Goal: Task Accomplishment & Management: Use online tool/utility

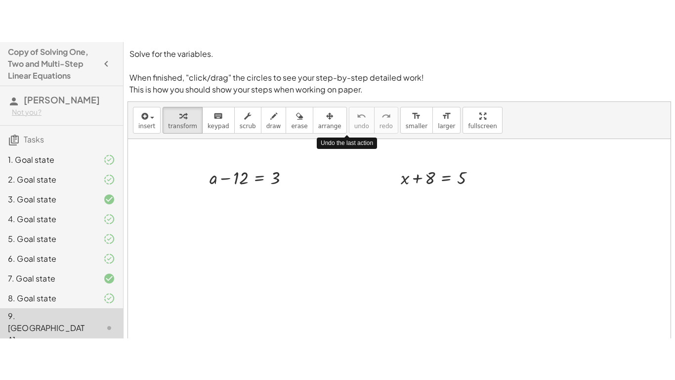
scroll to position [68, 0]
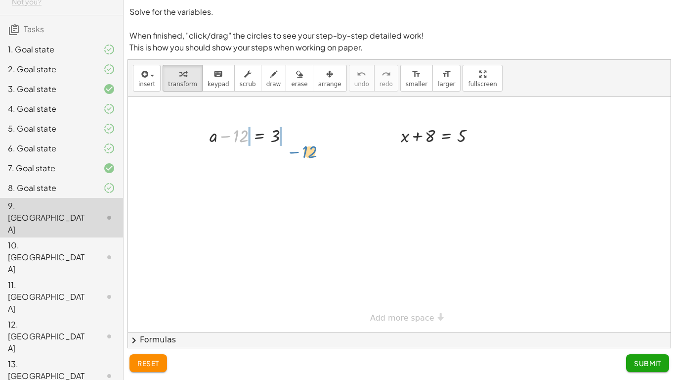
drag, startPoint x: 236, startPoint y: 133, endPoint x: 309, endPoint y: 142, distance: 73.1
click at [222, 159] on div at bounding box center [252, 159] width 159 height 25
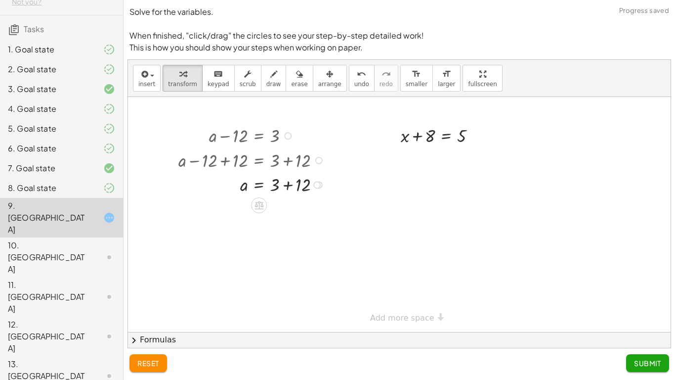
click at [286, 181] on div at bounding box center [252, 183] width 159 height 25
drag, startPoint x: 417, startPoint y: 135, endPoint x: 484, endPoint y: 135, distance: 66.7
click at [484, 135] on div at bounding box center [442, 135] width 93 height 25
click at [416, 161] on div at bounding box center [442, 159] width 145 height 25
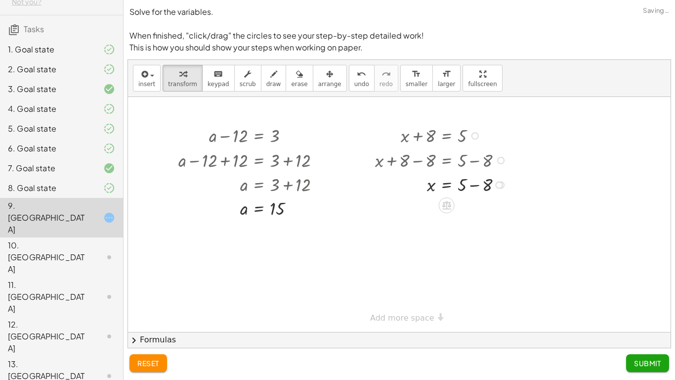
click at [471, 183] on div at bounding box center [442, 183] width 145 height 25
click at [657, 296] on span "Submit" at bounding box center [647, 362] width 27 height 9
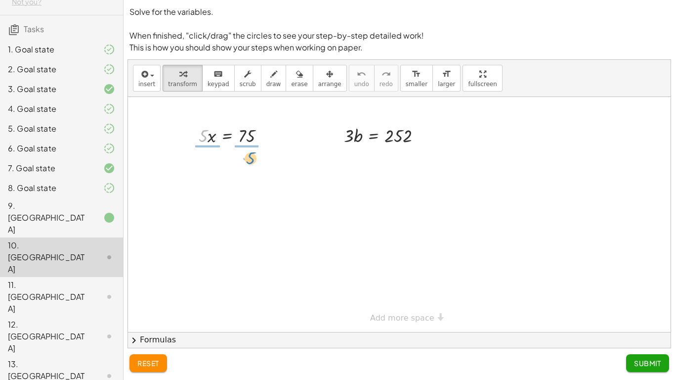
drag, startPoint x: 204, startPoint y: 132, endPoint x: 246, endPoint y: 151, distance: 45.8
click at [203, 168] on div at bounding box center [236, 165] width 86 height 36
click at [250, 201] on div at bounding box center [236, 200] width 86 height 36
click at [353, 161] on div "· 5 · x = 75 · 5 · x · 5 = · 75 · 5 x = 75 · · 5 15 x = · 75 · 5 · 3 · b = 252" at bounding box center [399, 214] width 543 height 235
click at [312, 194] on div at bounding box center [399, 214] width 543 height 235
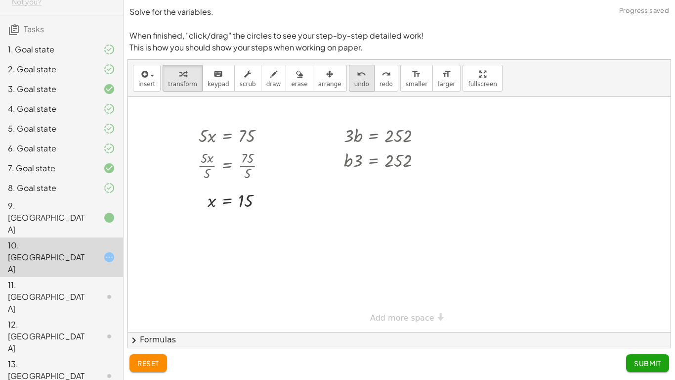
click at [354, 82] on span "undo" at bounding box center [361, 84] width 15 height 7
click at [354, 83] on span "undo" at bounding box center [361, 84] width 15 height 7
drag, startPoint x: 347, startPoint y: 134, endPoint x: 403, endPoint y: 150, distance: 58.5
click at [396, 167] on div at bounding box center [386, 165] width 96 height 36
click at [373, 136] on div "· 3 · b = 252 · 3 · b · 3 = · 252 · 3 · b = · 3 · 3 84" at bounding box center [373, 136] width 0 height 0
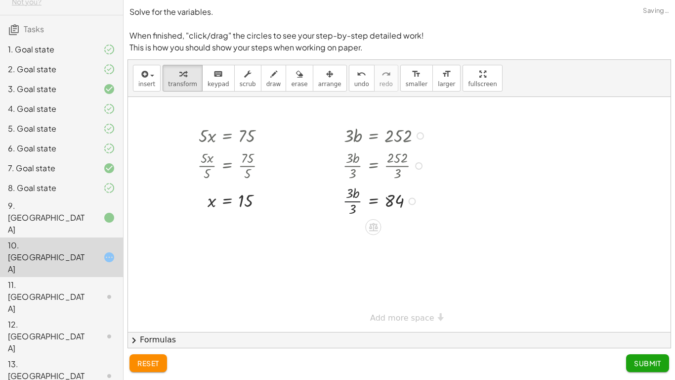
click at [349, 201] on div at bounding box center [386, 200] width 96 height 36
click at [641, 296] on span "Submit" at bounding box center [647, 362] width 27 height 9
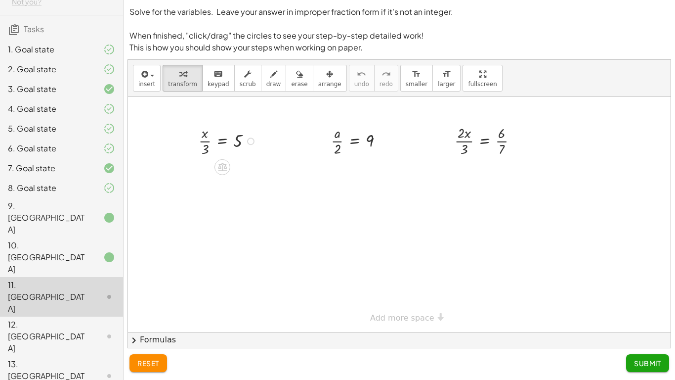
click at [240, 141] on div at bounding box center [229, 141] width 71 height 36
click at [212, 142] on div at bounding box center [229, 141] width 71 height 36
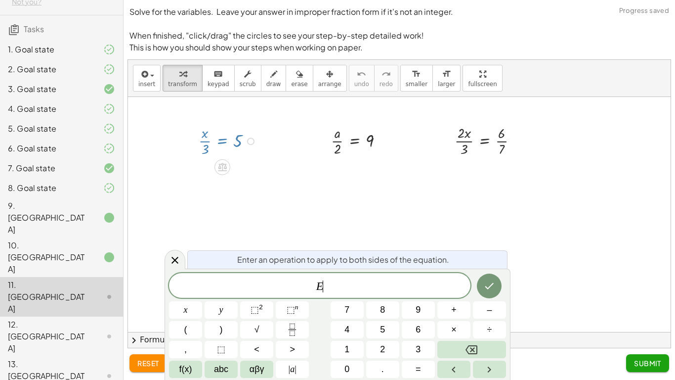
scroll to position [3, 0]
click at [486, 274] on button "Done" at bounding box center [489, 285] width 25 height 25
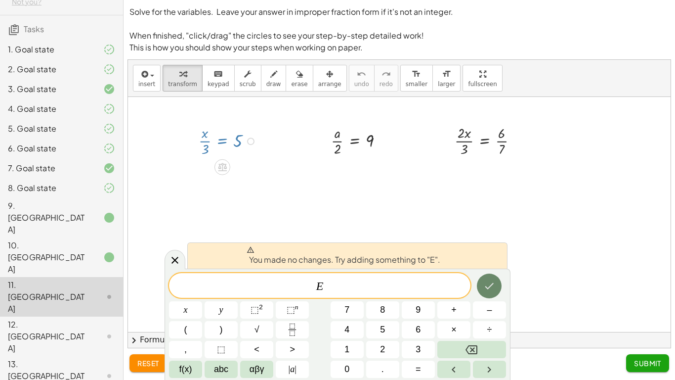
click at [491, 290] on icon "Done" at bounding box center [489, 286] width 12 height 12
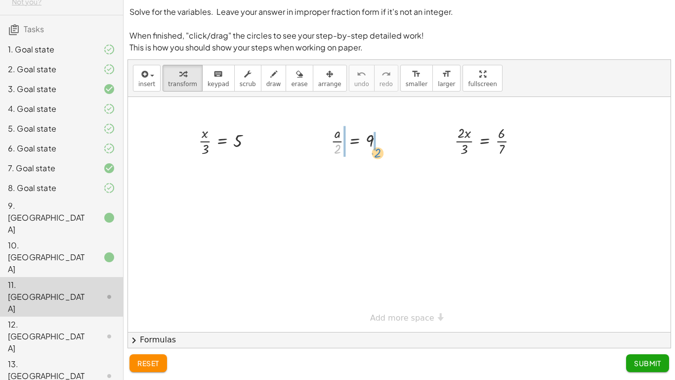
drag, startPoint x: 338, startPoint y: 148, endPoint x: 376, endPoint y: 150, distance: 37.6
click at [378, 152] on div at bounding box center [361, 141] width 70 height 36
click at [332, 177] on div at bounding box center [361, 176] width 96 height 36
drag, startPoint x: 376, startPoint y: 213, endPoint x: 375, endPoint y: 219, distance: 6.6
click at [376, 213] on div at bounding box center [361, 211] width 96 height 36
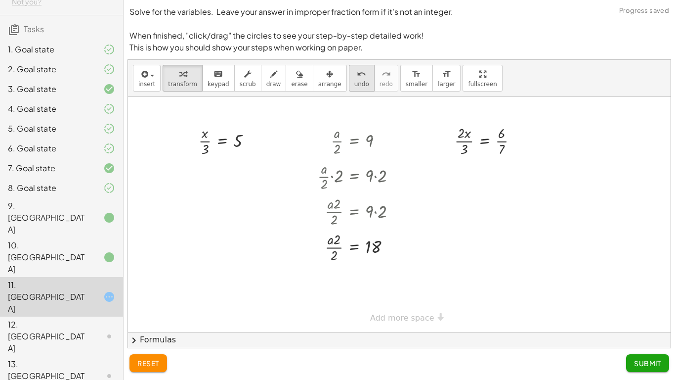
click at [354, 83] on span "undo" at bounding box center [361, 84] width 15 height 7
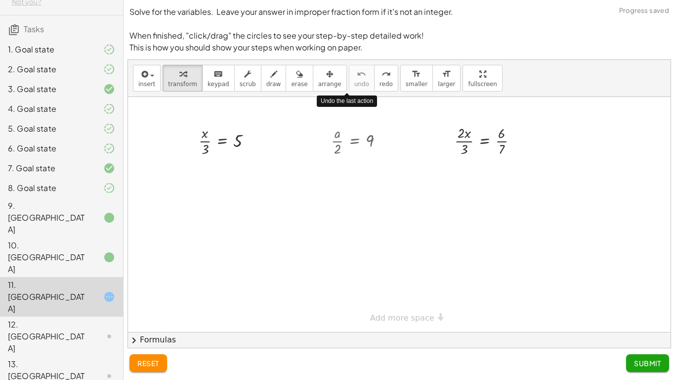
click at [207, 151] on div at bounding box center [229, 141] width 71 height 36
click at [230, 155] on div at bounding box center [229, 141] width 71 height 36
click at [264, 135] on div at bounding box center [229, 141] width 71 height 36
click at [299, 125] on div at bounding box center [399, 214] width 543 height 235
click at [310, 114] on div at bounding box center [399, 214] width 543 height 235
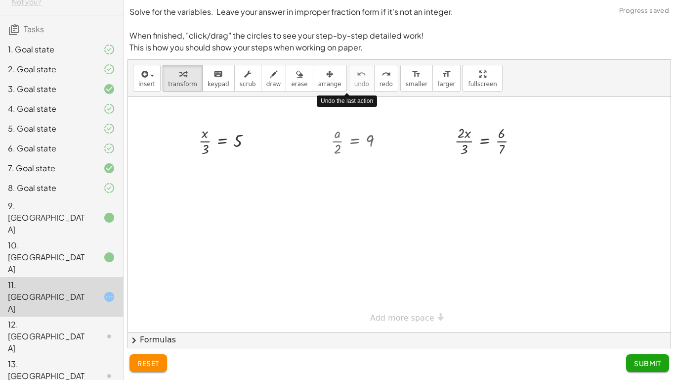
click at [312, 118] on div at bounding box center [399, 214] width 543 height 235
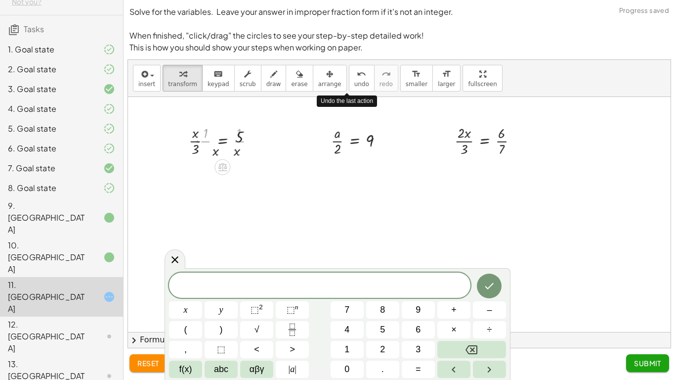
drag, startPoint x: 299, startPoint y: 123, endPoint x: 288, endPoint y: 120, distance: 11.7
click at [299, 123] on div at bounding box center [399, 214] width 543 height 235
click at [288, 120] on div at bounding box center [399, 214] width 543 height 235
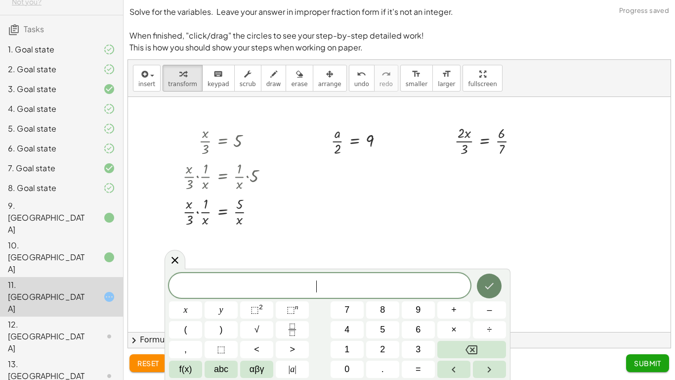
click at [480, 278] on button "Done" at bounding box center [489, 285] width 25 height 25
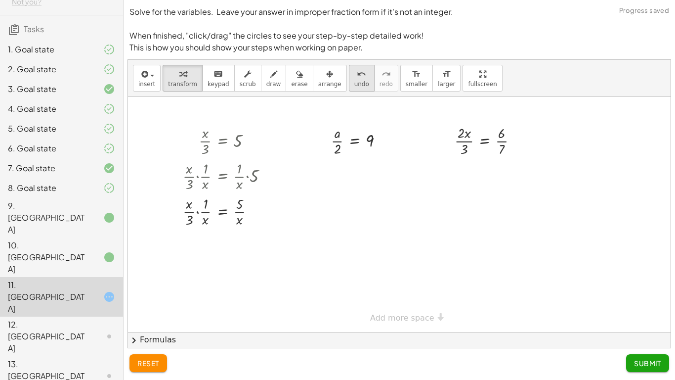
click at [357, 74] on icon "undo" at bounding box center [361, 74] width 9 height 12
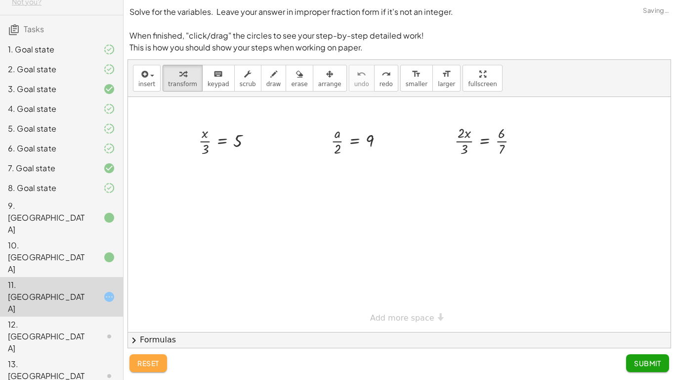
click at [159, 296] on span "reset" at bounding box center [148, 362] width 22 height 9
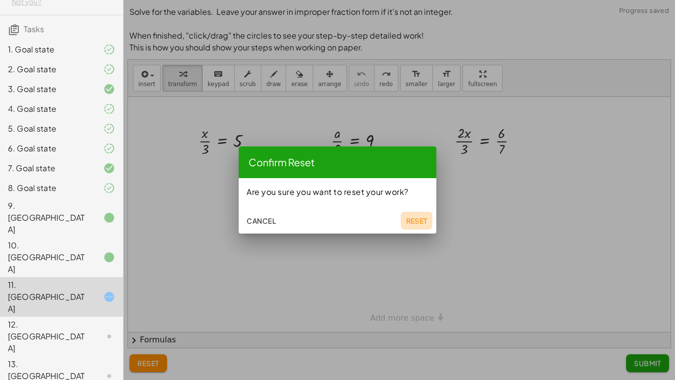
click at [409, 218] on span "Reset" at bounding box center [417, 220] width 22 height 9
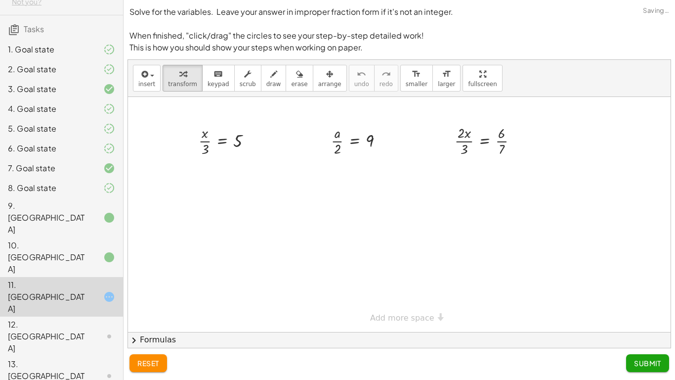
click at [163, 296] on button "chevron_right Formulas" at bounding box center [399, 340] width 543 height 16
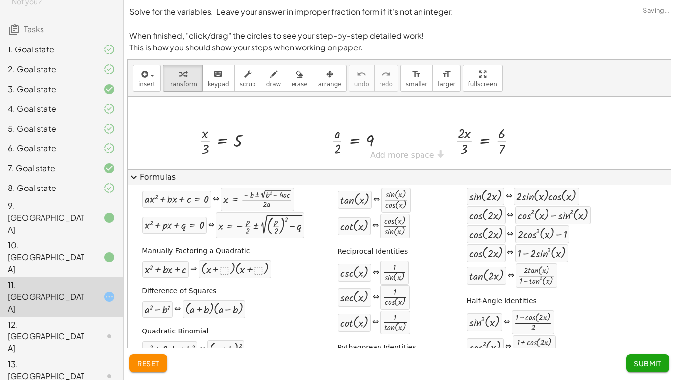
scroll to position [0, 0]
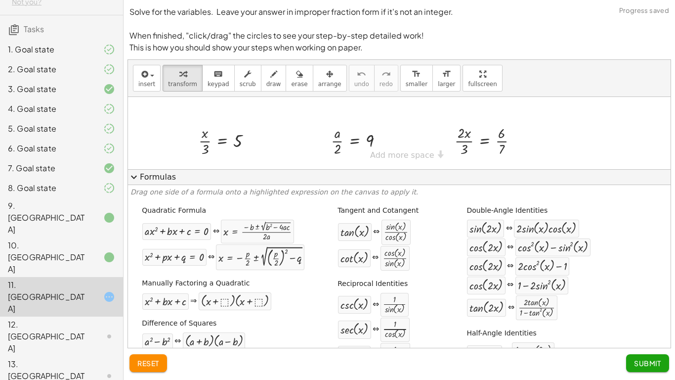
click at [162, 177] on button "expand_more Formulas" at bounding box center [399, 177] width 543 height 16
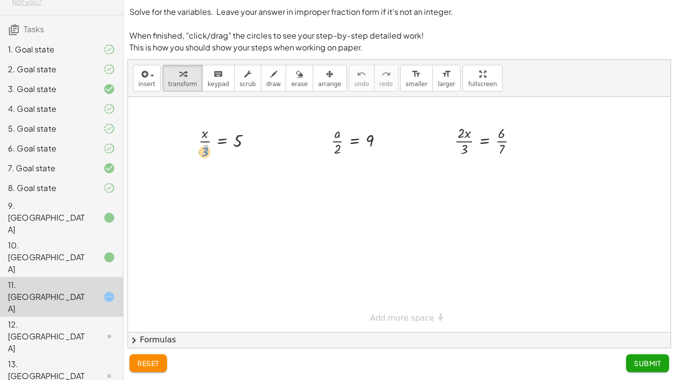
click at [204, 151] on div at bounding box center [229, 141] width 71 height 36
drag, startPoint x: 209, startPoint y: 133, endPoint x: 262, endPoint y: 144, distance: 54.0
click at [252, 144] on div at bounding box center [229, 141] width 71 height 36
click at [243, 177] on div at bounding box center [229, 176] width 103 height 36
click at [198, 212] on div at bounding box center [229, 211] width 103 height 36
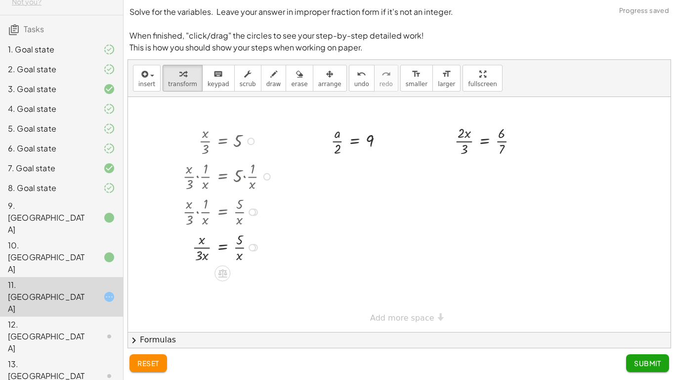
click at [209, 248] on div at bounding box center [229, 247] width 103 height 36
click at [235, 249] on div at bounding box center [229, 247] width 103 height 36
click at [236, 249] on div at bounding box center [229, 247] width 103 height 36
click at [154, 296] on span "reset" at bounding box center [148, 362] width 22 height 9
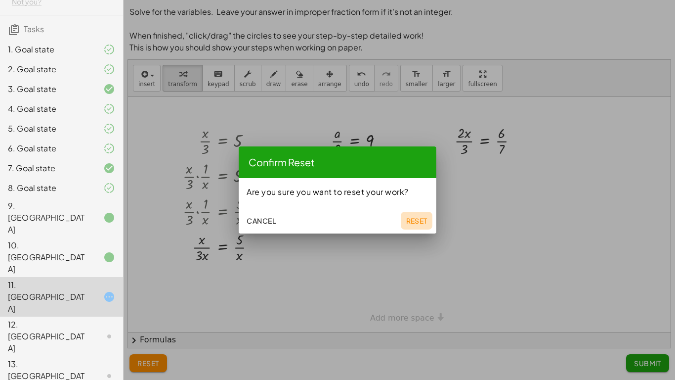
click at [404, 216] on button "Reset" at bounding box center [417, 221] width 32 height 18
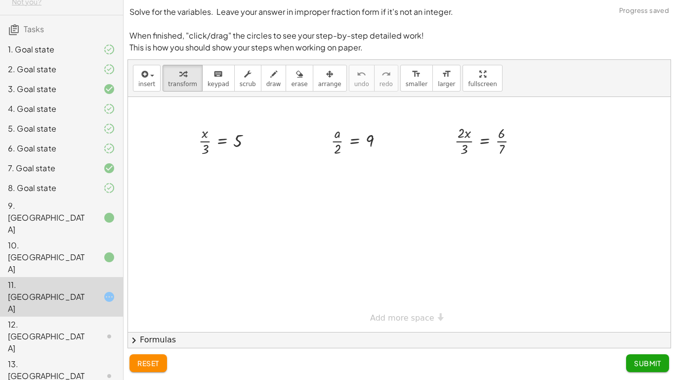
click at [97, 296] on div at bounding box center [101, 336] width 28 height 12
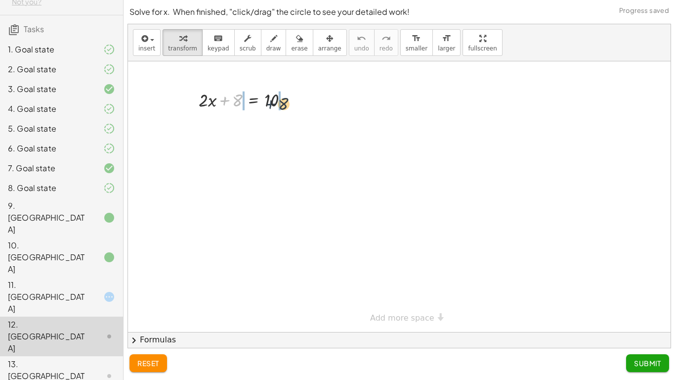
drag, startPoint x: 221, startPoint y: 101, endPoint x: 288, endPoint y: 95, distance: 66.5
click at [288, 95] on div at bounding box center [247, 99] width 107 height 25
click at [286, 126] on div at bounding box center [247, 124] width 159 height 25
click at [227, 128] on div at bounding box center [234, 124] width 133 height 25
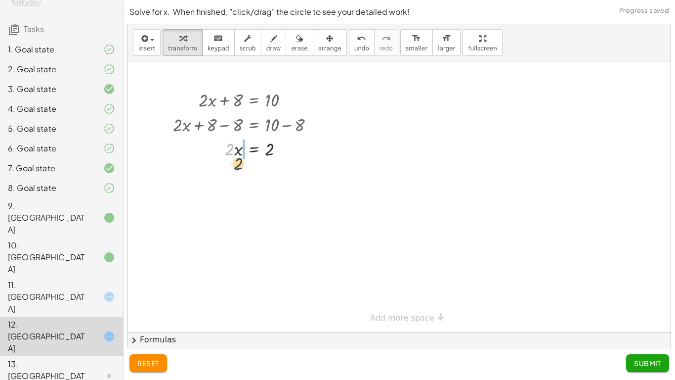
drag, startPoint x: 228, startPoint y: 145, endPoint x: 237, endPoint y: 159, distance: 17.1
click at [237, 159] on div at bounding box center [247, 148] width 159 height 25
click at [354, 41] on div "undo" at bounding box center [361, 38] width 15 height 12
click at [228, 148] on div at bounding box center [247, 148] width 159 height 25
click at [269, 149] on div at bounding box center [247, 148] width 159 height 25
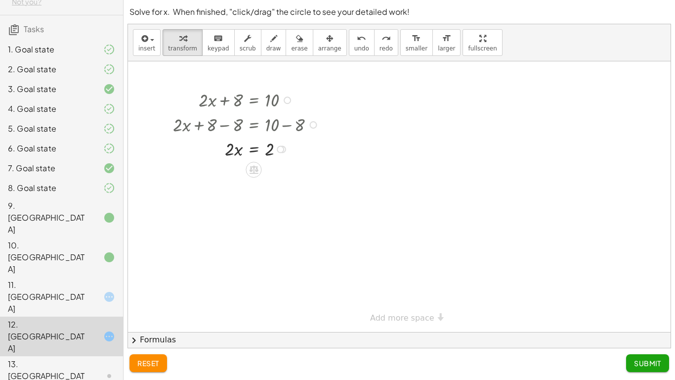
click at [240, 146] on div at bounding box center [247, 148] width 159 height 25
click at [251, 149] on div at bounding box center [247, 148] width 159 height 25
click at [235, 151] on div at bounding box center [247, 148] width 159 height 25
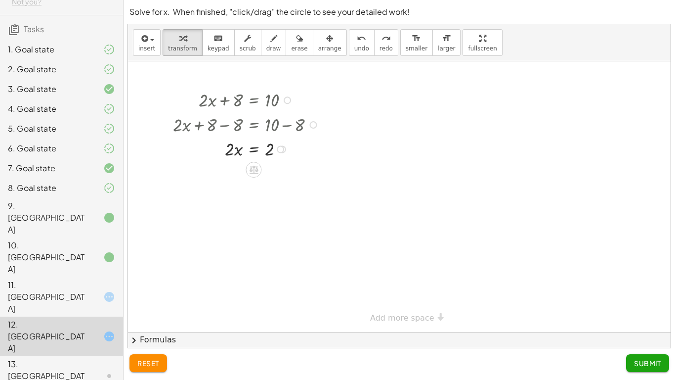
click at [235, 151] on div at bounding box center [247, 148] width 159 height 25
click at [236, 151] on div at bounding box center [247, 148] width 159 height 25
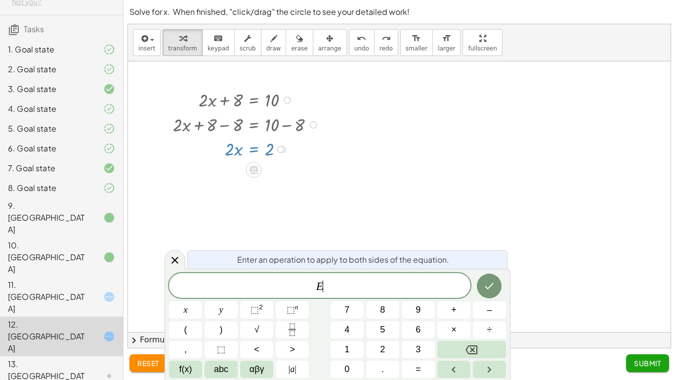
scroll to position [4, 0]
drag, startPoint x: 231, startPoint y: 166, endPoint x: 246, endPoint y: 168, distance: 14.5
click at [254, 149] on div "· 2 · x = 2" at bounding box center [254, 149] width 0 height 0
click at [488, 282] on icon "Done" at bounding box center [489, 286] width 12 height 12
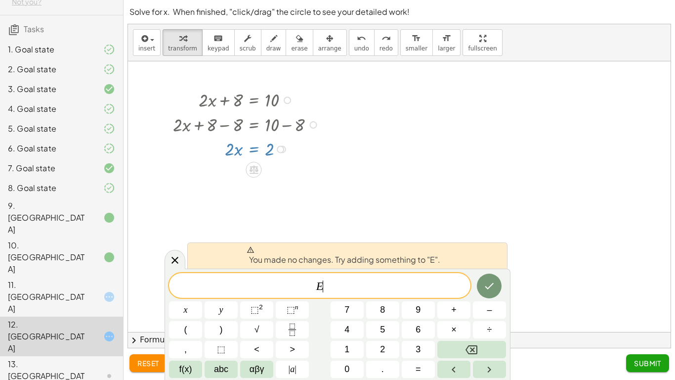
click at [474, 274] on div "You made no changes. Try adding something to "E". E ​ x y ⬚ 2 ⬚ n 7 8 9 + – ( )…" at bounding box center [338, 323] width 346 height 111
drag, startPoint x: 172, startPoint y: 259, endPoint x: 197, endPoint y: 249, distance: 26.2
click at [174, 258] on icon at bounding box center [175, 260] width 12 height 12
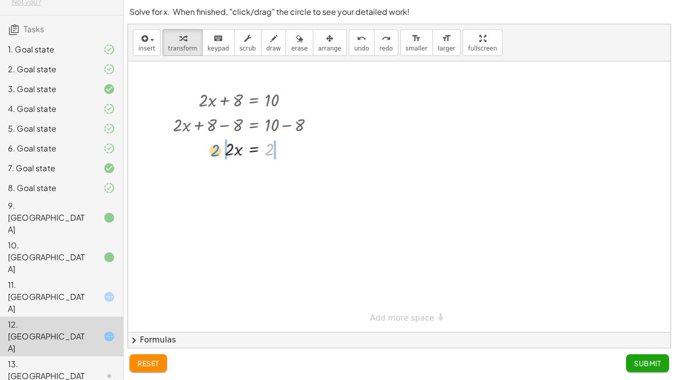
drag, startPoint x: 271, startPoint y: 150, endPoint x: 237, endPoint y: 154, distance: 33.8
click at [220, 151] on div at bounding box center [247, 148] width 159 height 25
click at [280, 176] on div at bounding box center [247, 173] width 159 height 25
drag, startPoint x: 219, startPoint y: 175, endPoint x: 221, endPoint y: 180, distance: 5.3
click at [221, 178] on div at bounding box center [260, 173] width 185 height 25
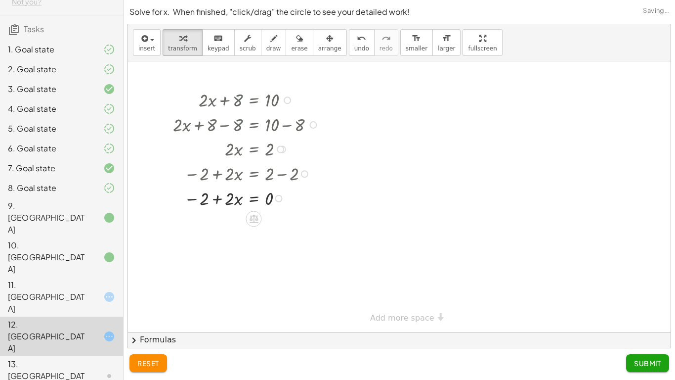
click at [222, 200] on div at bounding box center [247, 197] width 159 height 25
click at [216, 199] on div at bounding box center [247, 197] width 159 height 25
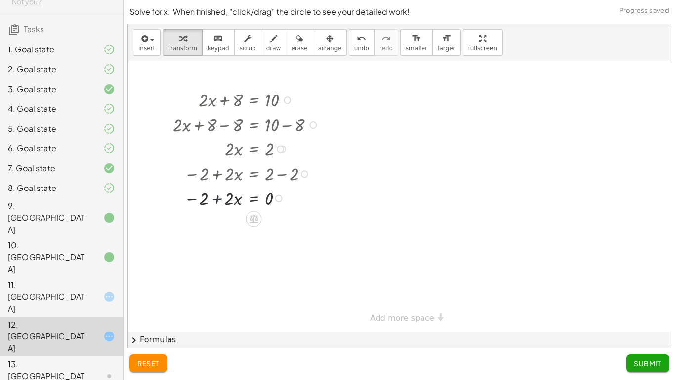
drag, startPoint x: 215, startPoint y: 197, endPoint x: 219, endPoint y: 186, distance: 11.4
click at [215, 197] on div at bounding box center [247, 197] width 159 height 25
click at [354, 46] on span "undo" at bounding box center [361, 48] width 15 height 7
click at [354, 48] on span "undo" at bounding box center [361, 48] width 15 height 7
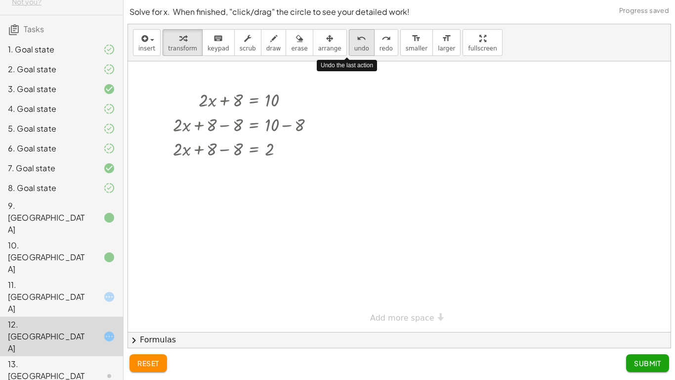
click at [349, 52] on button "undo undo" at bounding box center [362, 42] width 26 height 27
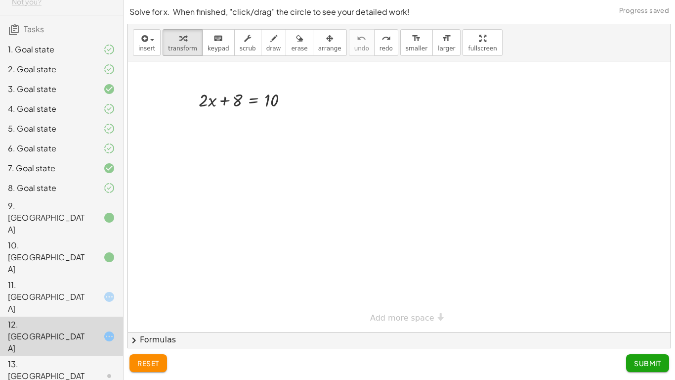
click at [163, 296] on button "reset" at bounding box center [148, 363] width 38 height 18
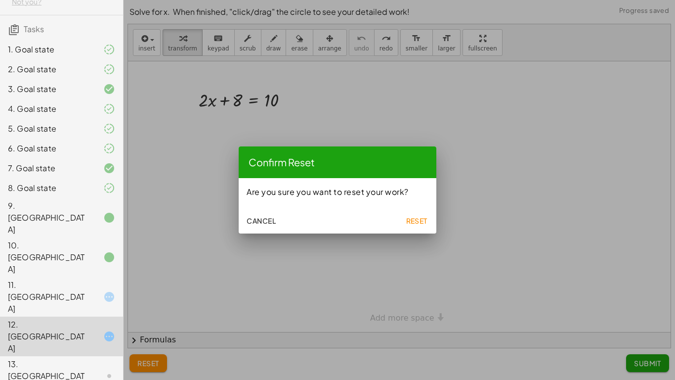
click at [408, 220] on div "Cancel Reset" at bounding box center [338, 220] width 198 height 28
click at [411, 220] on span "Reset" at bounding box center [417, 220] width 22 height 9
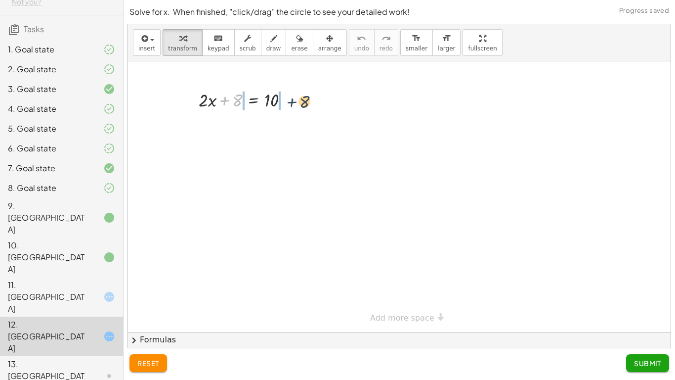
drag, startPoint x: 224, startPoint y: 99, endPoint x: 294, endPoint y: 99, distance: 69.2
click at [294, 99] on div at bounding box center [247, 99] width 107 height 25
click at [225, 126] on div at bounding box center [247, 124] width 159 height 25
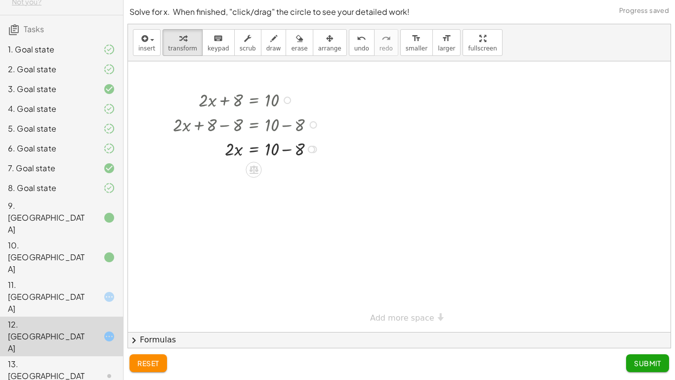
click at [284, 151] on div at bounding box center [247, 148] width 159 height 25
click at [226, 173] on div at bounding box center [247, 173] width 159 height 25
drag, startPoint x: 267, startPoint y: 173, endPoint x: 264, endPoint y: 169, distance: 5.6
click at [272, 173] on div at bounding box center [247, 173] width 159 height 25
drag, startPoint x: 228, startPoint y: 176, endPoint x: 224, endPoint y: 173, distance: 5.3
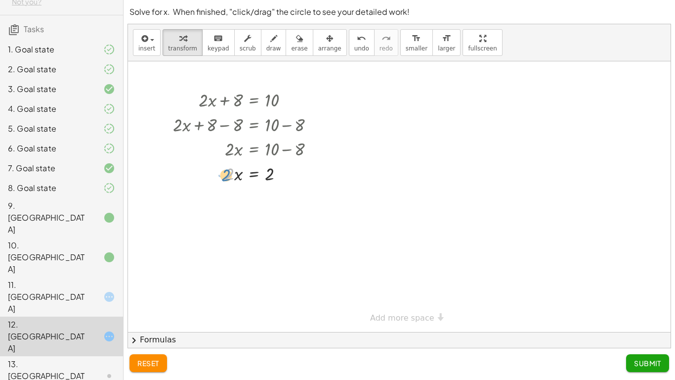
click at [224, 173] on div at bounding box center [247, 173] width 159 height 25
drag, startPoint x: 233, startPoint y: 179, endPoint x: 267, endPoint y: 198, distance: 39.2
click at [350, 52] on button "undo undo" at bounding box center [362, 42] width 26 height 27
drag, startPoint x: 234, startPoint y: 177, endPoint x: 273, endPoint y: 203, distance: 47.4
click at [234, 207] on div at bounding box center [247, 203] width 159 height 36
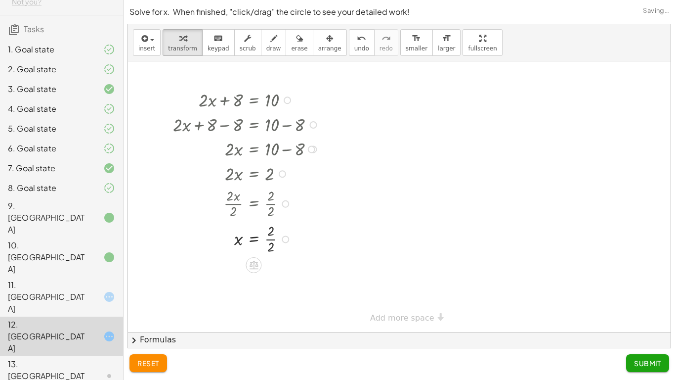
click at [269, 239] on div at bounding box center [247, 238] width 159 height 36
drag, startPoint x: 646, startPoint y: 362, endPoint x: 545, endPoint y: 336, distance: 104.8
click at [647, 296] on span "Submit" at bounding box center [647, 362] width 27 height 9
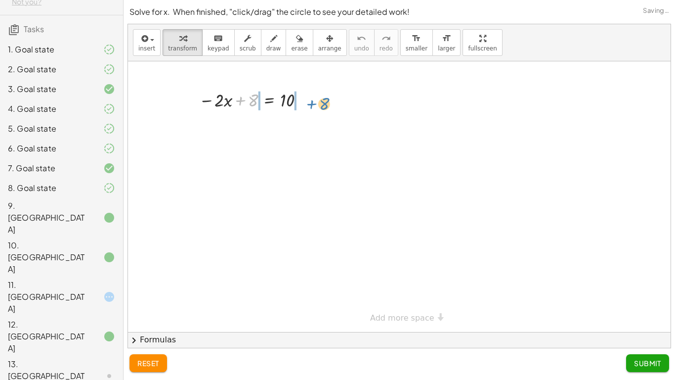
drag, startPoint x: 243, startPoint y: 98, endPoint x: 314, endPoint y: 102, distance: 70.8
click at [314, 102] on div at bounding box center [254, 99] width 120 height 25
click at [240, 125] on div at bounding box center [254, 124] width 172 height 25
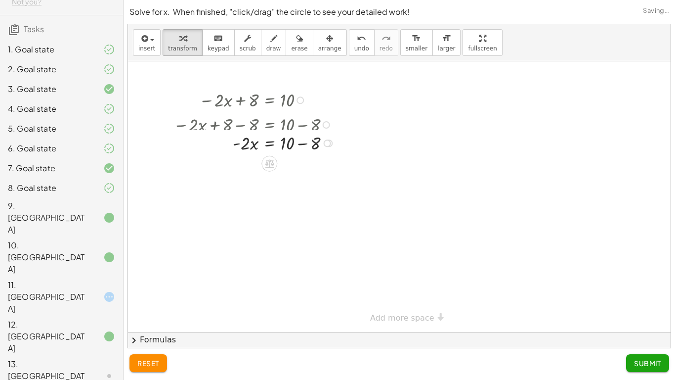
click at [301, 127] on div at bounding box center [255, 124] width 175 height 25
click at [300, 152] on div at bounding box center [255, 148] width 175 height 25
click at [247, 175] on div "− · 2 · x + 8 = 10 − · 2 · x + 8 − 8 = + 10 − 8 − · 2 · x + 0 = + 10 − 8 · - 2 …" at bounding box center [248, 136] width 180 height 103
drag, startPoint x: 283, startPoint y: 154, endPoint x: 283, endPoint y: 159, distance: 5.0
click at [269, 100] on div "− · 2 · x + 8 = 10 − · 2 · x + 8 − 8 = + 10 − 8 − · 2 · x + 0 = + 10 − 8 · - 2 …" at bounding box center [269, 100] width 0 height 0
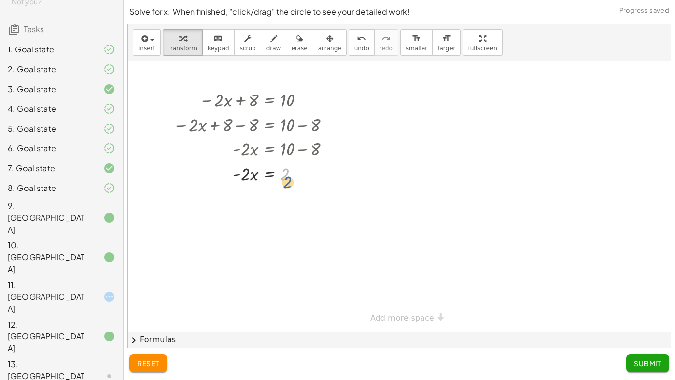
click at [283, 171] on div at bounding box center [255, 173] width 175 height 25
drag, startPoint x: 245, startPoint y: 177, endPoint x: 289, endPoint y: 189, distance: 46.0
click at [247, 173] on div at bounding box center [250, 173] width 167 height 25
click at [282, 201] on div at bounding box center [255, 203] width 175 height 36
click at [285, 202] on div at bounding box center [255, 203] width 175 height 36
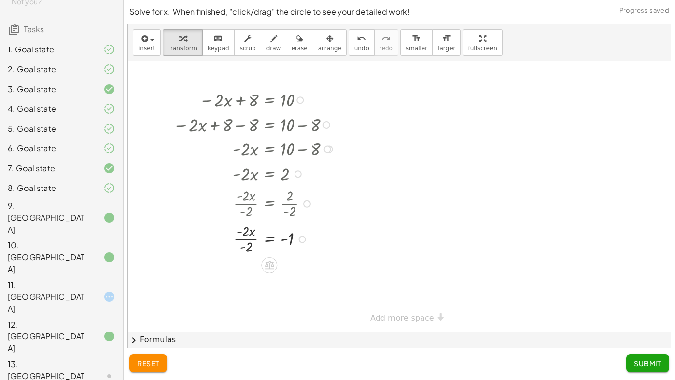
click at [246, 236] on div at bounding box center [255, 238] width 175 height 36
click at [245, 240] on div at bounding box center [255, 238] width 175 height 24
click at [648, 296] on button "Submit" at bounding box center [647, 363] width 43 height 18
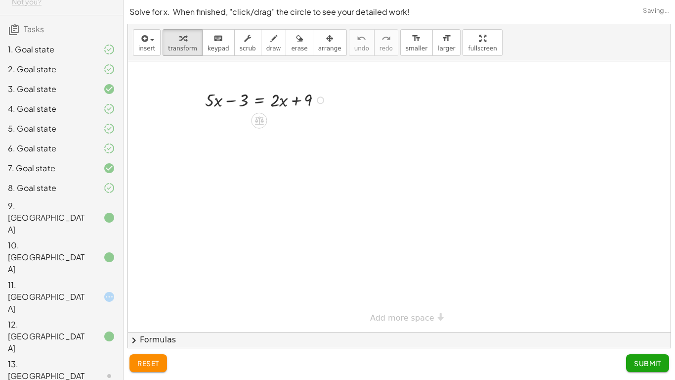
click at [236, 103] on div at bounding box center [267, 99] width 134 height 25
drag, startPoint x: 269, startPoint y: 103, endPoint x: 295, endPoint y: 110, distance: 26.3
click at [266, 106] on div at bounding box center [267, 99] width 134 height 25
click at [158, 296] on span "reset" at bounding box center [148, 362] width 22 height 9
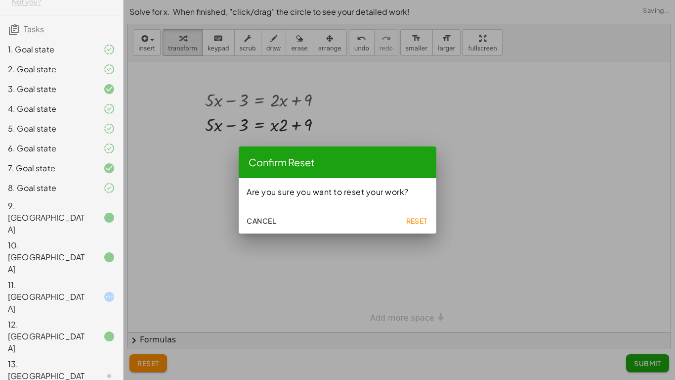
click at [413, 221] on span "Reset" at bounding box center [417, 220] width 22 height 9
click at [414, 222] on span "Reset" at bounding box center [417, 220] width 22 height 9
click at [413, 225] on button "Reset" at bounding box center [417, 221] width 32 height 18
click at [412, 217] on span "Reset" at bounding box center [417, 220] width 22 height 9
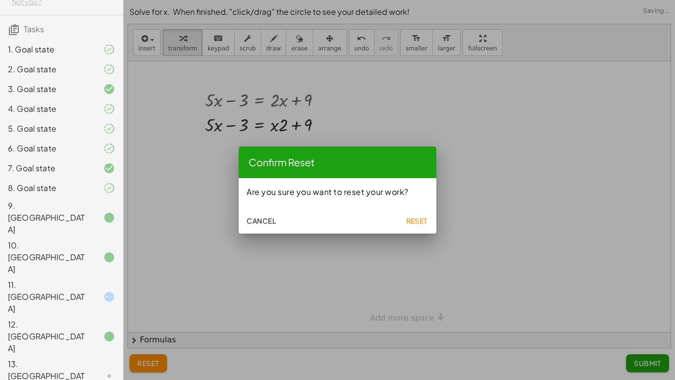
click at [412, 219] on span "Reset" at bounding box center [417, 220] width 22 height 9
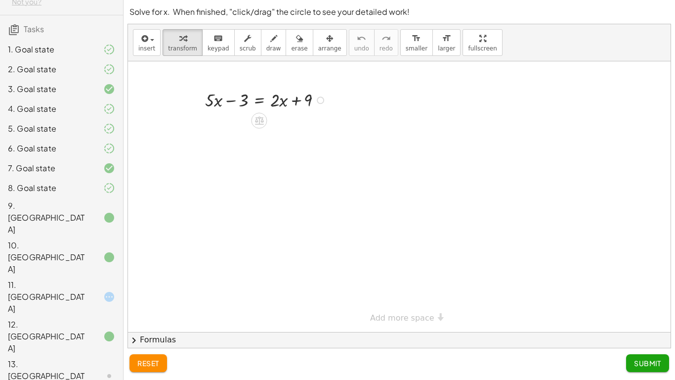
click at [249, 102] on div at bounding box center [267, 99] width 134 height 25
click at [487, 195] on div at bounding box center [399, 196] width 543 height 270
click at [468, 169] on div at bounding box center [399, 196] width 543 height 270
click at [464, 148] on div at bounding box center [399, 196] width 543 height 270
click at [466, 148] on div at bounding box center [399, 196] width 543 height 270
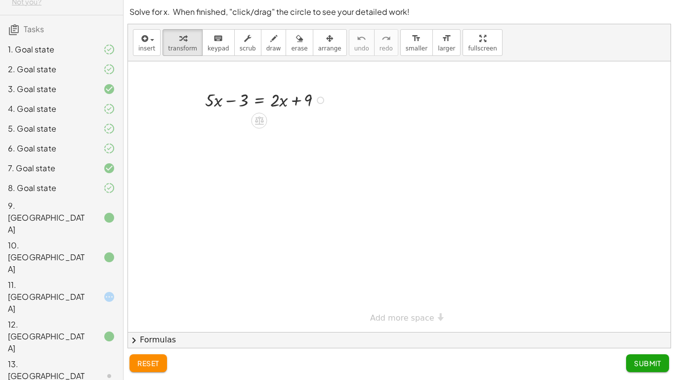
click at [466, 145] on div at bounding box center [399, 196] width 543 height 270
click at [269, 132] on div "+ · 5 · x − 3 = + · 2 · x + 9" at bounding box center [399, 196] width 543 height 270
click at [0, 0] on div "+ · 5 · x − 3 = + · 2 · x + 9" at bounding box center [0, 0] width 0 height 0
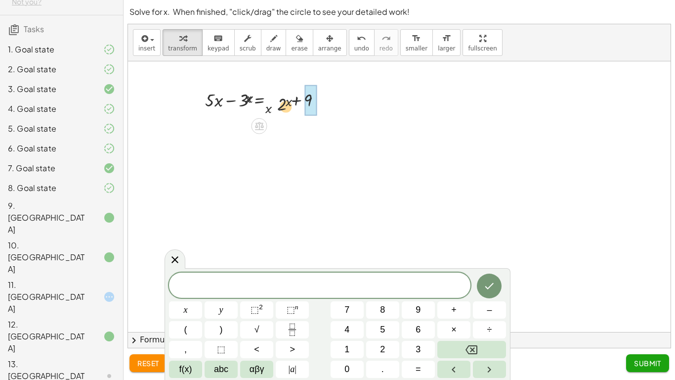
click at [0, 0] on div "· x + · 2 · x · x + · 5 · x − 3 = + · 2 · x + 9 · ( ) · x · x · x · · x + · 5 ·…" at bounding box center [0, 0] width 0 height 0
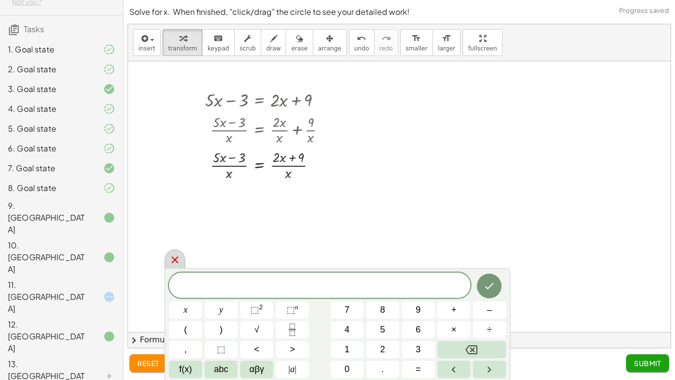
click at [174, 260] on icon at bounding box center [174, 259] width 7 height 7
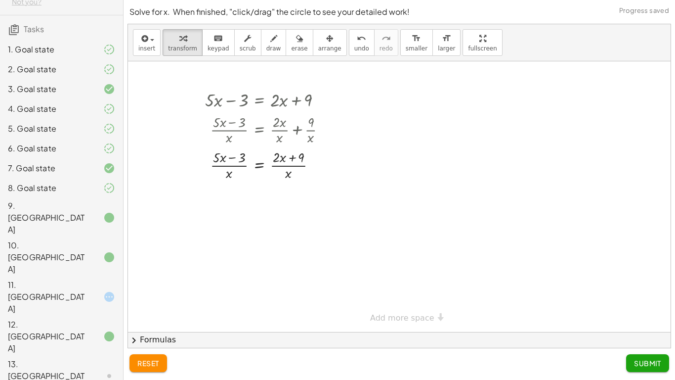
click at [158, 296] on span "reset" at bounding box center [148, 362] width 22 height 9
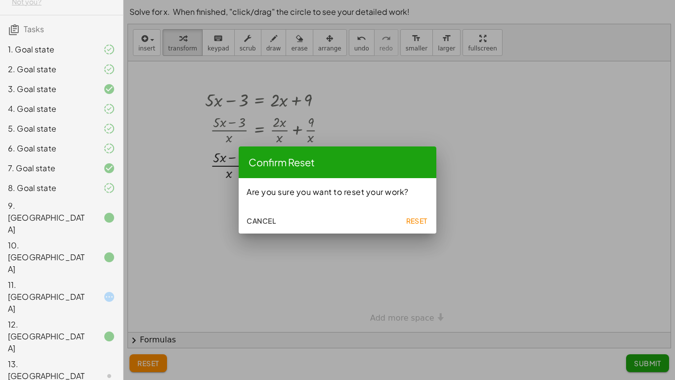
click at [412, 220] on span "Reset" at bounding box center [417, 220] width 22 height 9
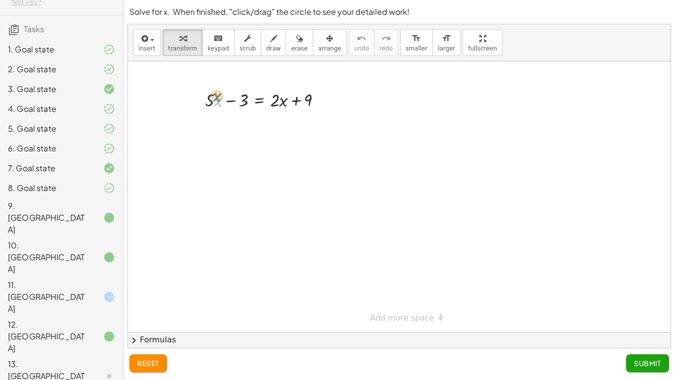
drag, startPoint x: 216, startPoint y: 102, endPoint x: 214, endPoint y: 97, distance: 5.2
click at [214, 97] on div at bounding box center [267, 99] width 134 height 25
drag, startPoint x: 283, startPoint y: 101, endPoint x: 184, endPoint y: 90, distance: 99.4
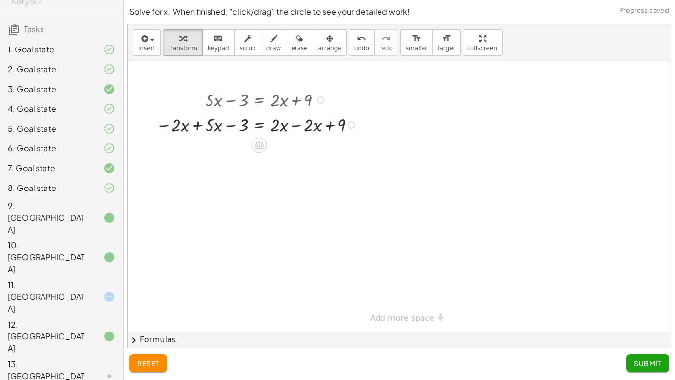
click at [194, 121] on div at bounding box center [258, 124] width 214 height 25
click at [296, 148] on div at bounding box center [259, 148] width 217 height 25
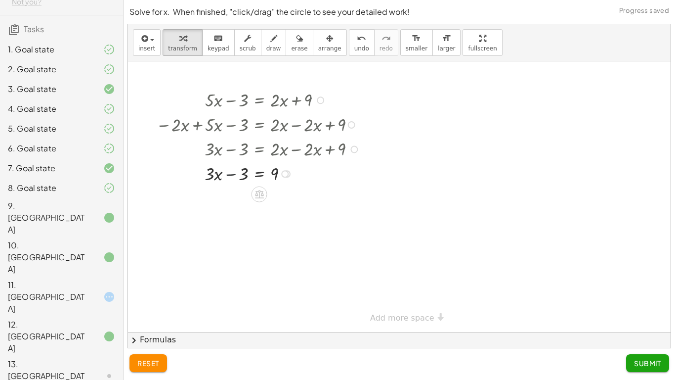
click at [233, 172] on div at bounding box center [259, 173] width 217 height 25
drag, startPoint x: 238, startPoint y: 173, endPoint x: 293, endPoint y: 183, distance: 55.8
click at [300, 184] on div at bounding box center [259, 173] width 217 height 25
click at [285, 196] on div at bounding box center [259, 197] width 217 height 25
click at [237, 201] on div at bounding box center [259, 197] width 217 height 25
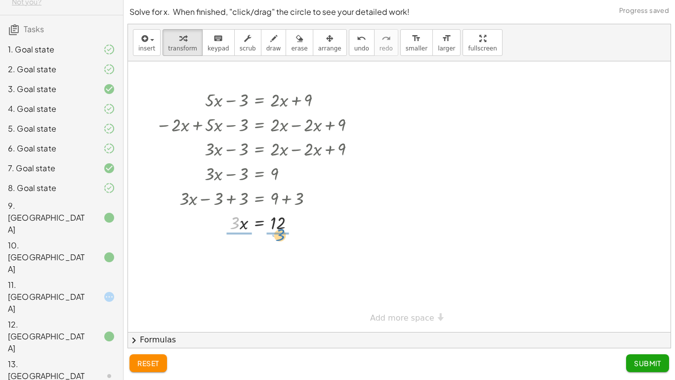
drag, startPoint x: 238, startPoint y: 221, endPoint x: 282, endPoint y: 234, distance: 45.5
drag, startPoint x: 278, startPoint y: 255, endPoint x: 273, endPoint y: 257, distance: 5.3
click at [277, 255] on div at bounding box center [259, 252] width 217 height 36
drag, startPoint x: 241, startPoint y: 282, endPoint x: 220, endPoint y: 298, distance: 26.0
click at [219, 296] on div at bounding box center [259, 287] width 217 height 36
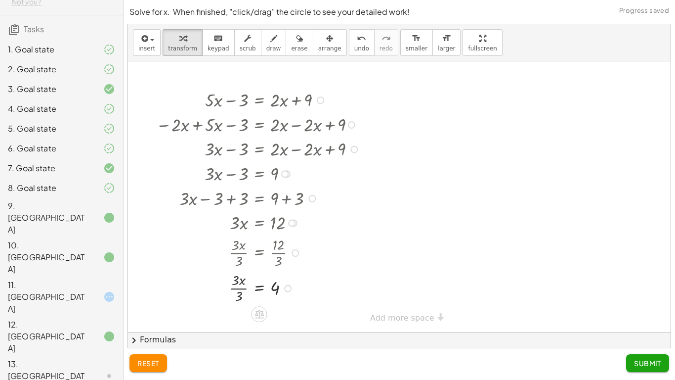
click at [240, 288] on div at bounding box center [259, 287] width 217 height 36
click at [639, 296] on button "Submit" at bounding box center [647, 363] width 43 height 18
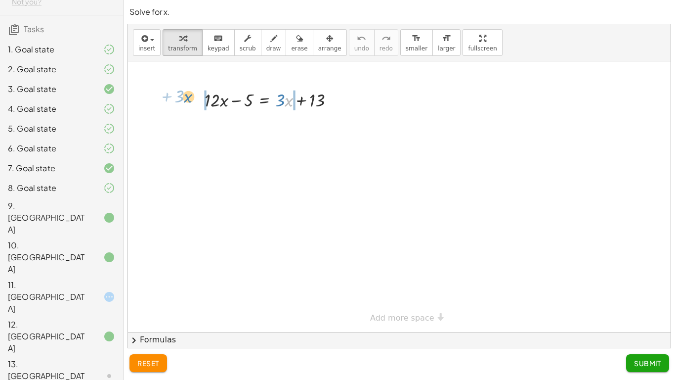
drag, startPoint x: 289, startPoint y: 98, endPoint x: 190, endPoint y: 94, distance: 98.9
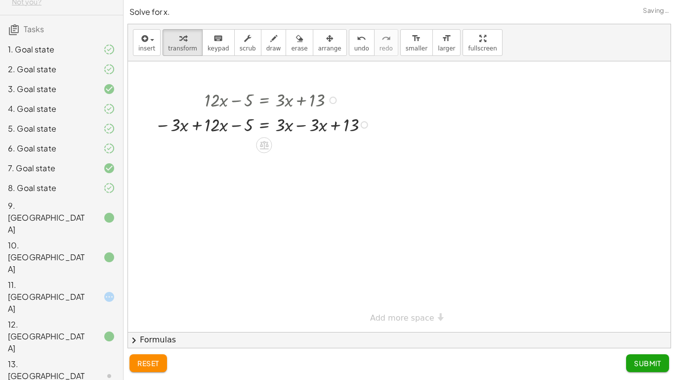
drag, startPoint x: 197, startPoint y: 127, endPoint x: 303, endPoint y: 128, distance: 105.8
click at [199, 127] on div at bounding box center [264, 124] width 228 height 25
click at [301, 149] on div at bounding box center [265, 148] width 231 height 25
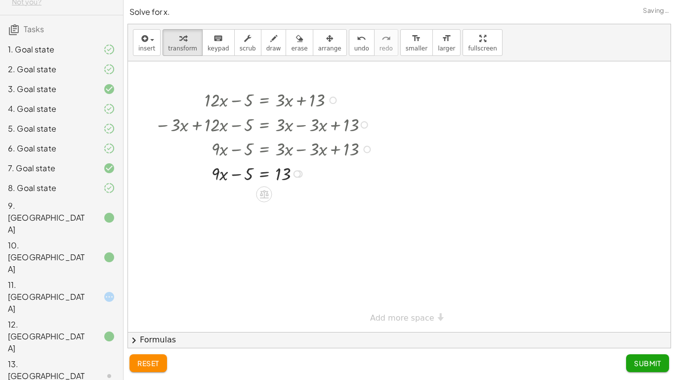
click at [264, 100] on div "+ · 12 · x − 5 = + · 3 · x + 13 − · 3 · x + · 12 · x − 5 = + · 3 · x − · 3 · x …" at bounding box center [264, 100] width 0 height 0
drag, startPoint x: 250, startPoint y: 181, endPoint x: 293, endPoint y: 175, distance: 43.9
click at [310, 174] on div at bounding box center [265, 173] width 231 height 25
drag, startPoint x: 297, startPoint y: 176, endPoint x: 297, endPoint y: 186, distance: 10.4
click at [264, 174] on div "+ · 9 · x − 5 = 13" at bounding box center [264, 174] width 0 height 0
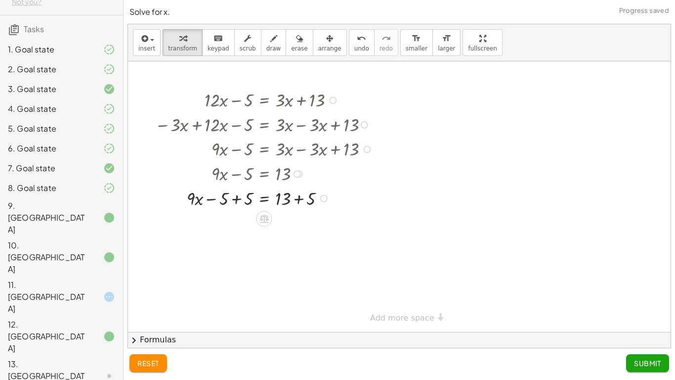
click at [301, 204] on div at bounding box center [265, 197] width 231 height 25
drag, startPoint x: 299, startPoint y: 198, endPoint x: 286, endPoint y: 201, distance: 12.6
click at [264, 198] on div "= 13 · x + · 9 − 5 + 5 + + 5 18" at bounding box center [264, 198] width 0 height 0
click at [237, 201] on div at bounding box center [265, 197] width 231 height 25
click at [281, 203] on div at bounding box center [265, 197] width 231 height 25
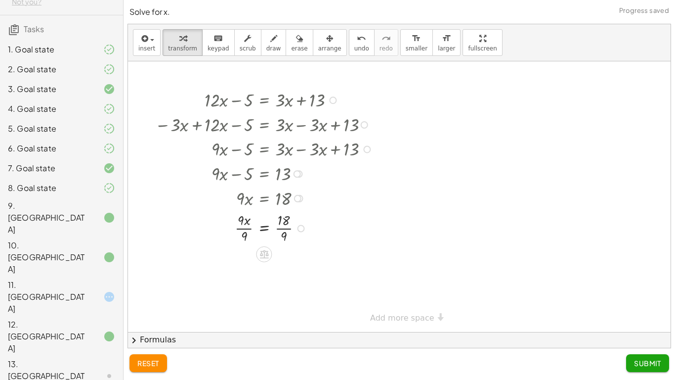
click at [249, 228] on div at bounding box center [265, 228] width 231 height 36
click at [281, 263] on div at bounding box center [265, 263] width 231 height 36
click at [641, 296] on span "Submit" at bounding box center [647, 362] width 27 height 9
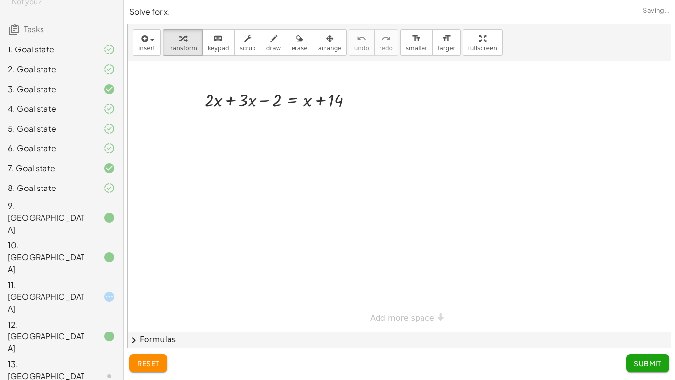
click at [95, 291] on div at bounding box center [101, 297] width 28 height 12
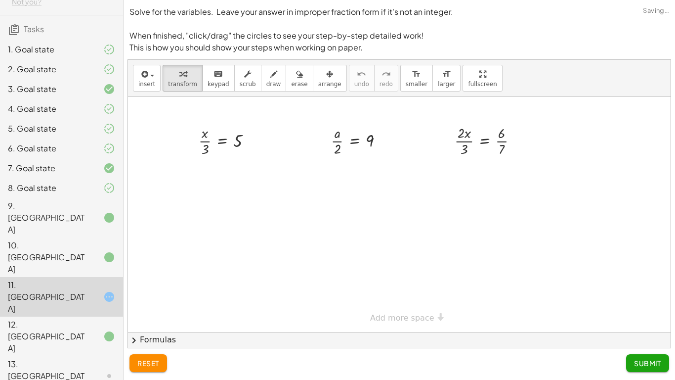
click at [103, 291] on icon at bounding box center [109, 297] width 12 height 12
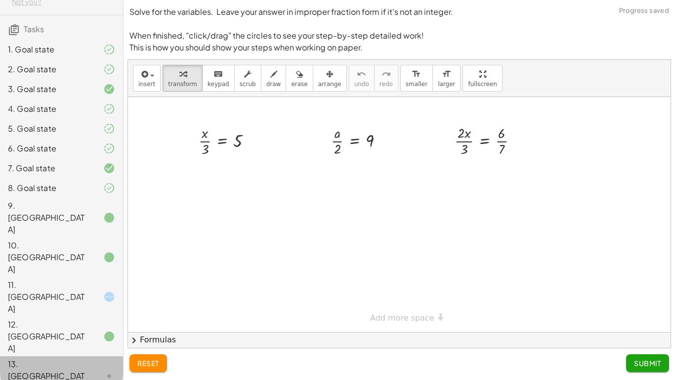
click at [101, 296] on div at bounding box center [101, 376] width 28 height 12
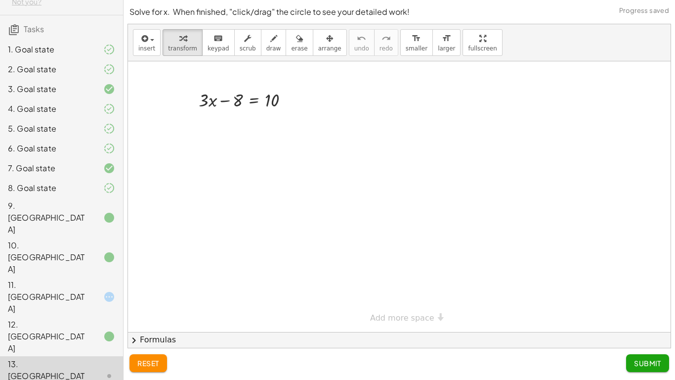
drag, startPoint x: 93, startPoint y: 368, endPoint x: 94, endPoint y: 363, distance: 5.5
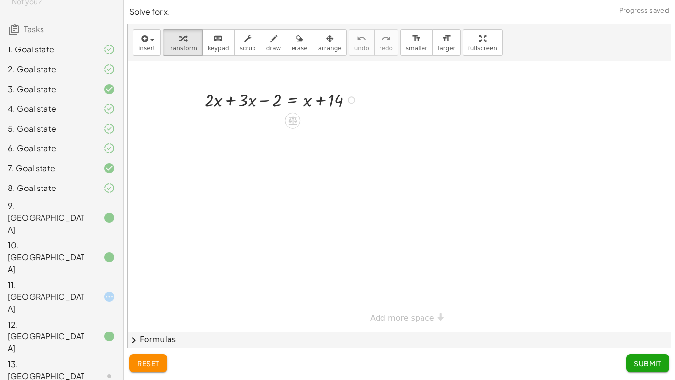
click at [231, 102] on div at bounding box center [283, 99] width 166 height 25
drag, startPoint x: 261, startPoint y: 138, endPoint x: 236, endPoint y: 120, distance: 31.3
click at [224, 124] on div at bounding box center [283, 124] width 166 height 25
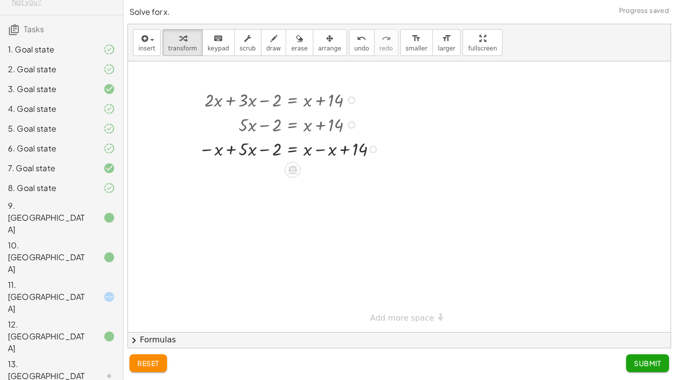
click at [231, 149] on div at bounding box center [290, 148] width 193 height 25
click at [323, 174] on div at bounding box center [292, 173] width 196 height 25
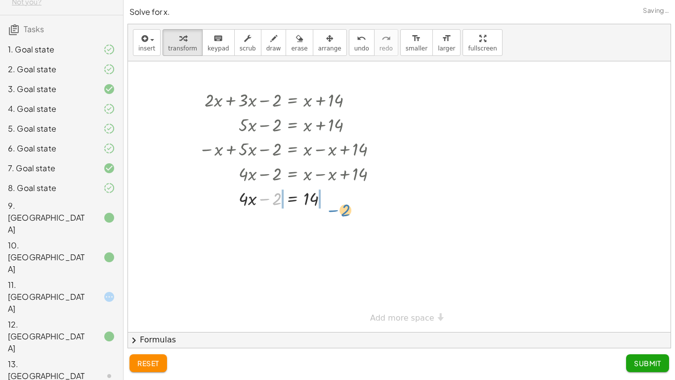
drag, startPoint x: 278, startPoint y: 203, endPoint x: 339, endPoint y: 210, distance: 61.1
click at [327, 222] on div at bounding box center [292, 222] width 196 height 25
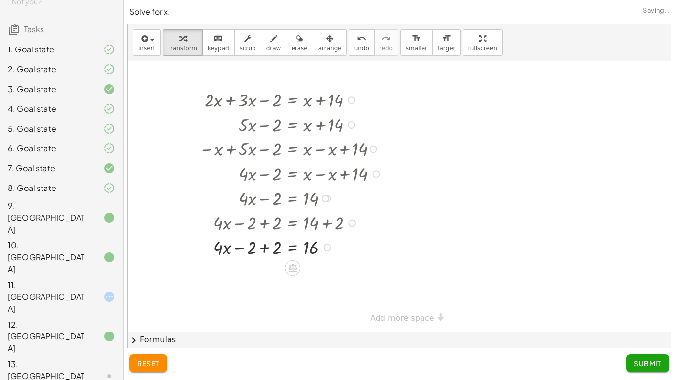
click at [266, 248] on div at bounding box center [292, 246] width 196 height 25
drag, startPoint x: 268, startPoint y: 251, endPoint x: 310, endPoint y: 261, distance: 43.9
click at [277, 275] on div at bounding box center [292, 276] width 196 height 36
click at [278, 277] on div at bounding box center [292, 276] width 196 height 36
click at [314, 279] on div at bounding box center [292, 276] width 196 height 36
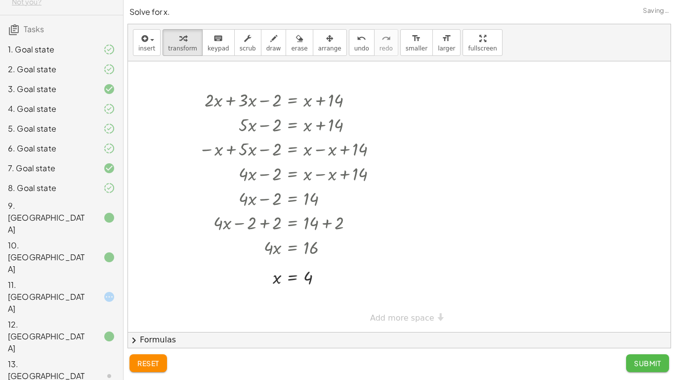
click at [651, 296] on span "Submit" at bounding box center [647, 362] width 27 height 9
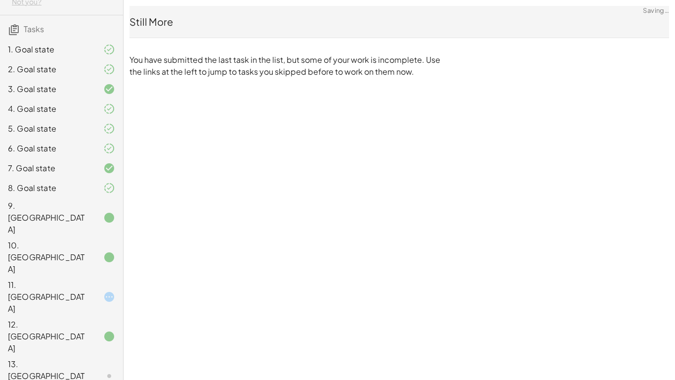
drag, startPoint x: 64, startPoint y: 281, endPoint x: 72, endPoint y: 281, distance: 7.9
click at [66, 296] on div "13. [GEOGRAPHIC_DATA]" at bounding box center [48, 376] width 80 height 36
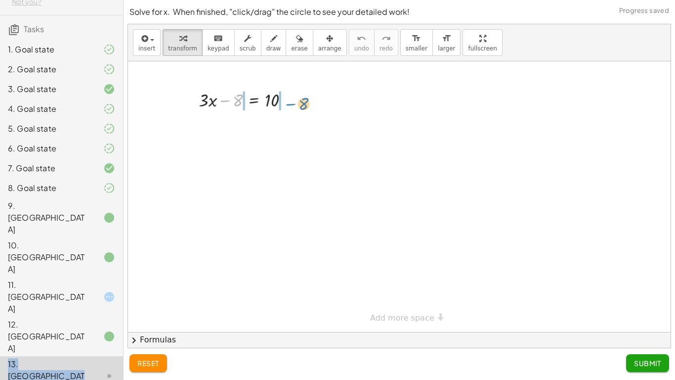
drag, startPoint x: 236, startPoint y: 101, endPoint x: 302, endPoint y: 104, distance: 66.3
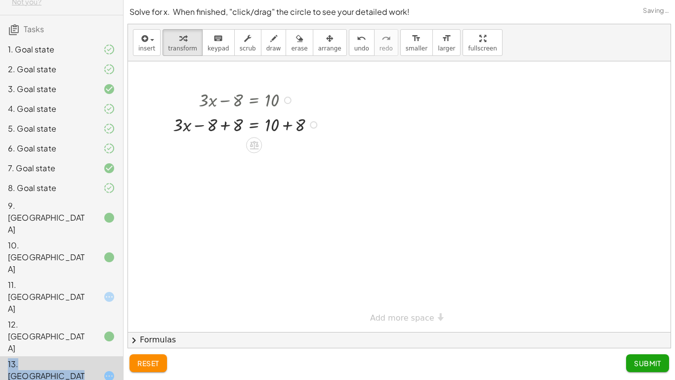
click at [289, 127] on div at bounding box center [248, 124] width 160 height 25
click at [229, 128] on div at bounding box center [248, 124] width 160 height 25
click at [225, 149] on div at bounding box center [248, 148] width 160 height 25
drag, startPoint x: 228, startPoint y: 146, endPoint x: 273, endPoint y: 164, distance: 48.4
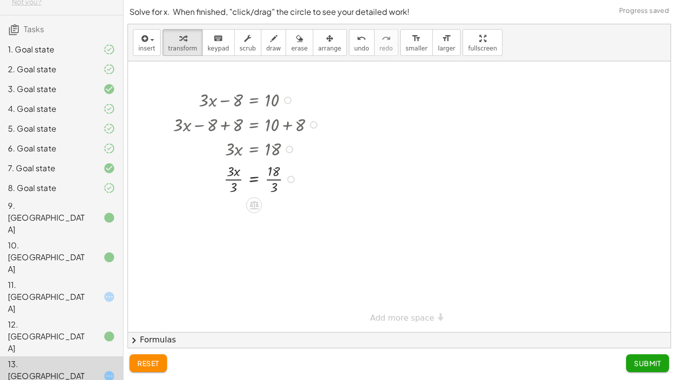
click at [240, 178] on div at bounding box center [248, 179] width 160 height 36
click at [254, 100] on div "+ · 3 · x − 8 = 10 + · 3 · x − 8 + 8 = + 10 + 8 + · 3 · x − 8 + 8 = 18 + · 3 · …" at bounding box center [254, 100] width 0 height 0
click at [263, 214] on div at bounding box center [248, 214] width 160 height 36
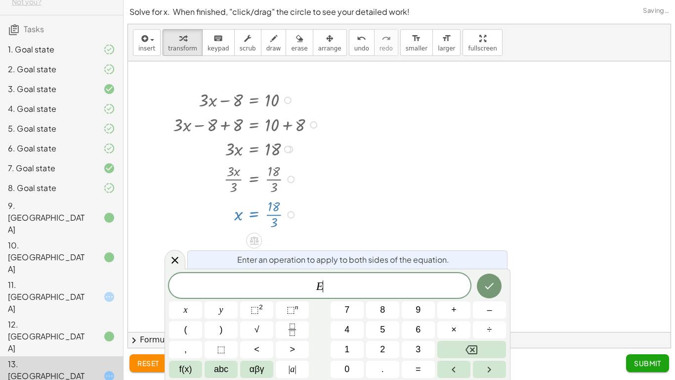
scroll to position [4, 0]
click at [272, 214] on div at bounding box center [248, 214] width 160 height 36
click at [486, 284] on icon "Done" at bounding box center [489, 286] width 12 height 12
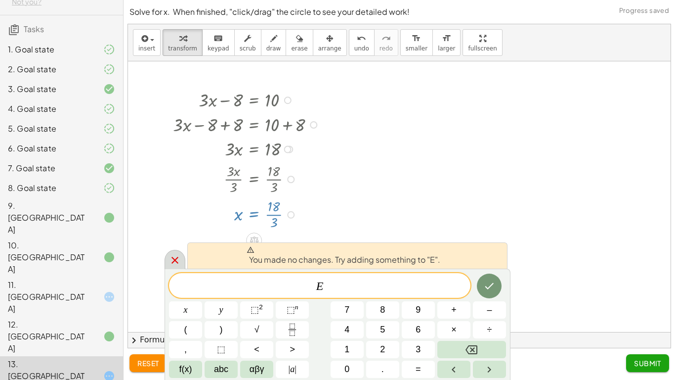
click at [176, 262] on icon at bounding box center [175, 260] width 12 height 12
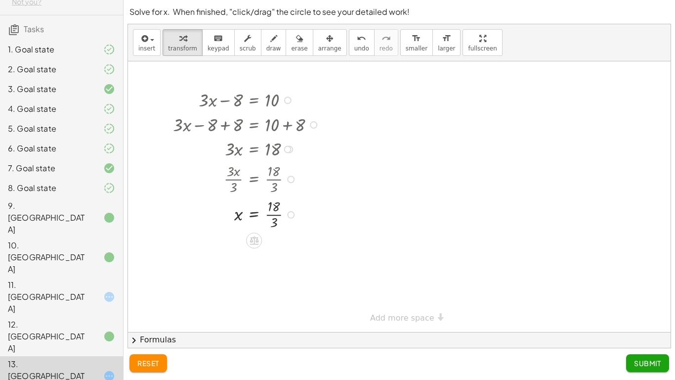
click at [278, 215] on div at bounding box center [248, 214] width 160 height 36
drag, startPoint x: 641, startPoint y: 371, endPoint x: 655, endPoint y: 368, distance: 15.1
click at [641, 296] on button "Submit" at bounding box center [647, 363] width 43 height 18
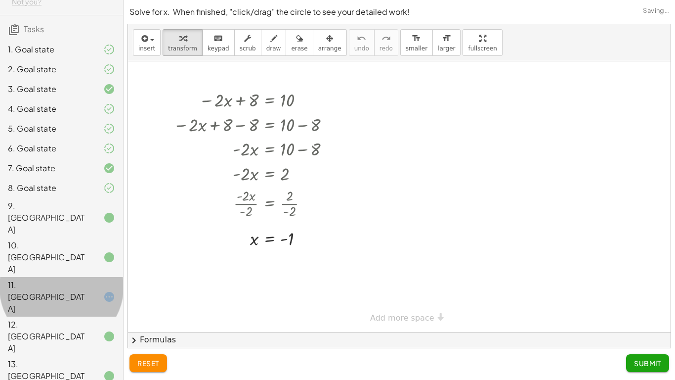
click at [91, 291] on div at bounding box center [101, 297] width 28 height 12
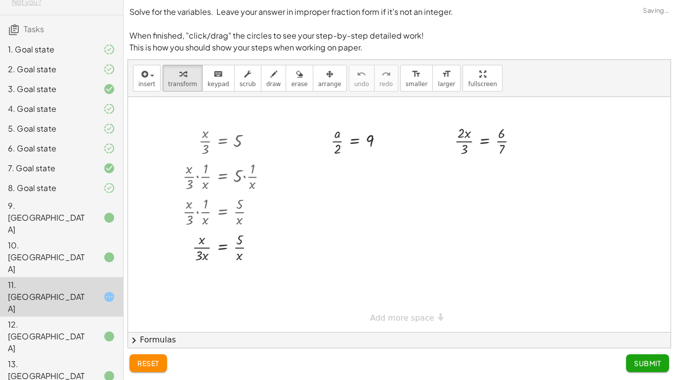
click at [152, 296] on span "reset" at bounding box center [148, 362] width 22 height 9
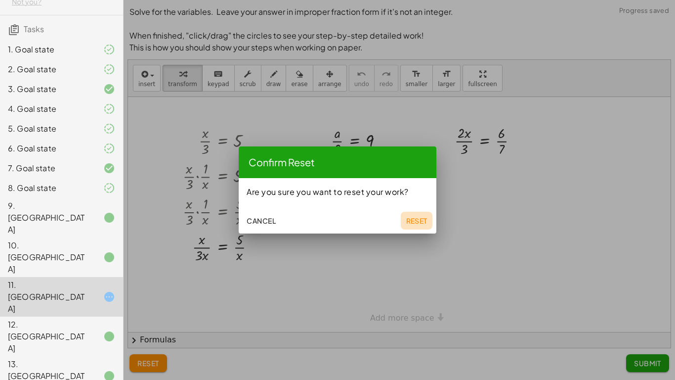
click at [421, 223] on span "Reset" at bounding box center [417, 220] width 22 height 9
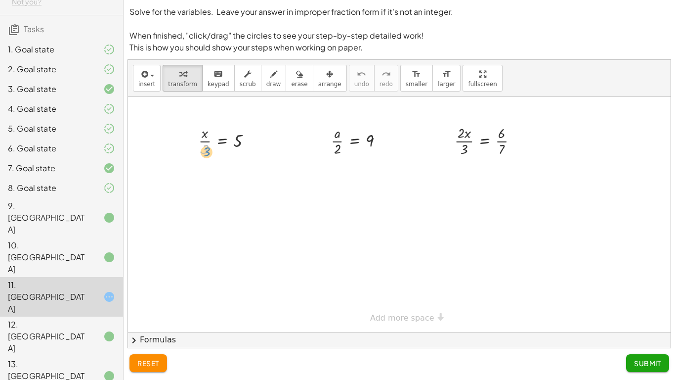
click at [207, 149] on div at bounding box center [229, 141] width 71 height 36
drag, startPoint x: 202, startPoint y: 139, endPoint x: 242, endPoint y: 146, distance: 40.7
click at [250, 178] on div at bounding box center [230, 176] width 128 height 36
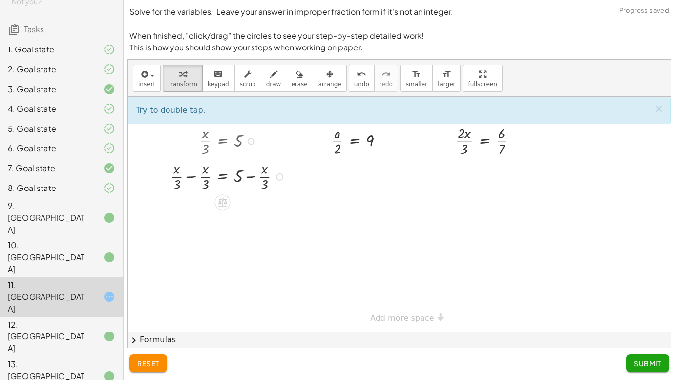
click at [196, 178] on div at bounding box center [230, 176] width 128 height 36
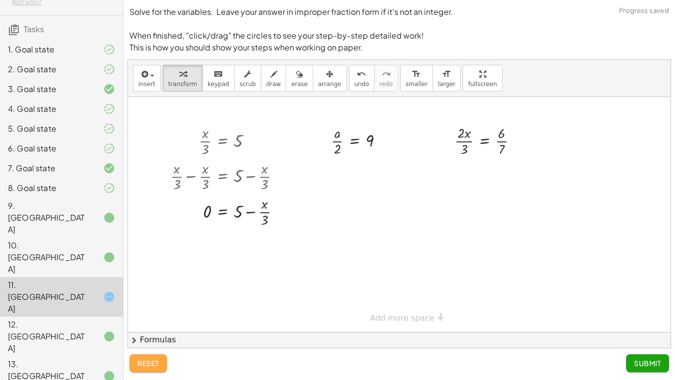
click at [151, 296] on span "reset" at bounding box center [148, 362] width 22 height 9
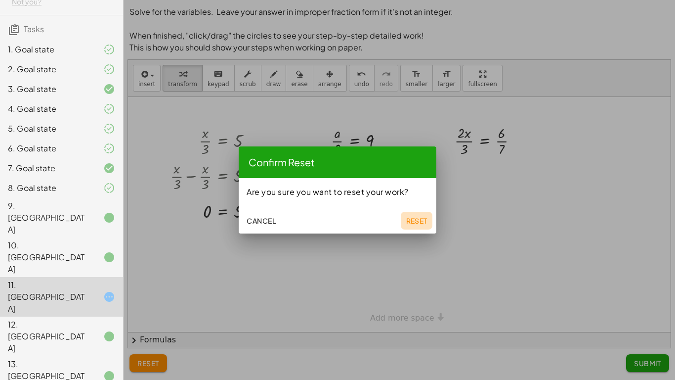
click at [414, 222] on span "Reset" at bounding box center [417, 220] width 22 height 9
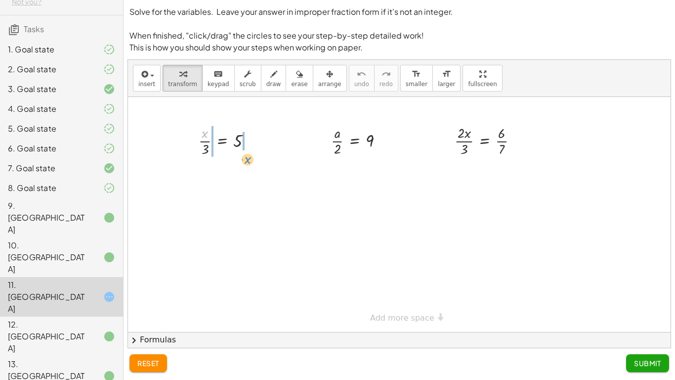
drag, startPoint x: 206, startPoint y: 132, endPoint x: 249, endPoint y: 158, distance: 49.7
click at [249, 158] on div at bounding box center [229, 141] width 71 height 36
drag, startPoint x: 243, startPoint y: 170, endPoint x: 246, endPoint y: 177, distance: 8.0
click at [243, 171] on div at bounding box center [229, 176] width 103 height 36
click at [246, 177] on div at bounding box center [223, 176] width 90 height 36
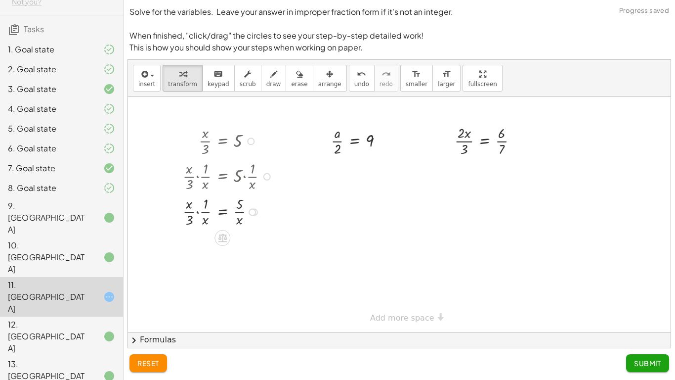
click at [198, 212] on div at bounding box center [229, 211] width 103 height 36
drag, startPoint x: 203, startPoint y: 255, endPoint x: 200, endPoint y: 259, distance: 5.8
click at [200, 259] on div at bounding box center [229, 247] width 103 height 36
click at [201, 252] on div at bounding box center [229, 247] width 103 height 36
click at [202, 249] on div at bounding box center [229, 247] width 103 height 36
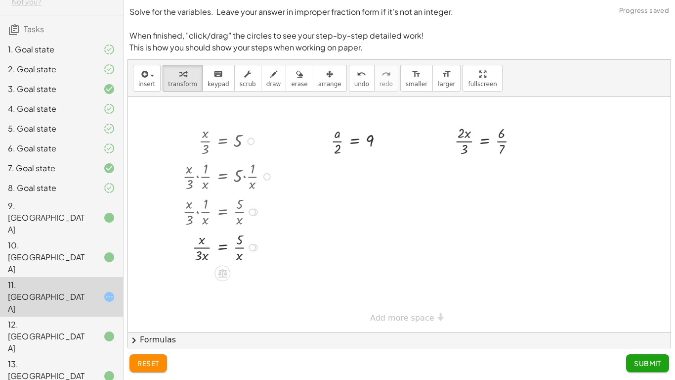
click at [206, 248] on div at bounding box center [229, 247] width 103 height 36
click at [208, 248] on div at bounding box center [229, 247] width 103 height 36
click at [242, 246] on div at bounding box center [229, 247] width 103 height 36
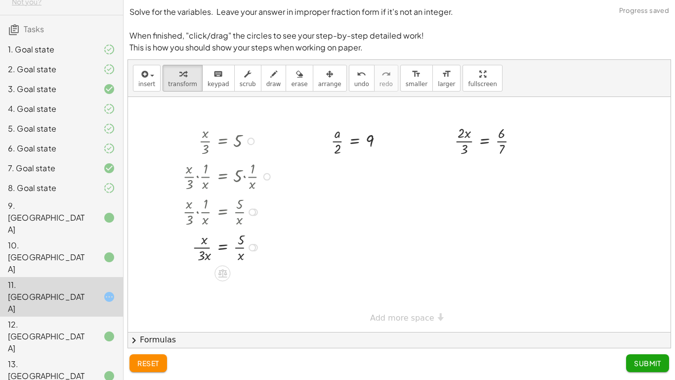
drag, startPoint x: 188, startPoint y: 339, endPoint x: 185, endPoint y: 346, distance: 8.0
click at [186, 296] on div "insert select one: Math Expression Function Text Youtube Video Graphing Geometr…" at bounding box center [399, 204] width 543 height 288
click at [157, 296] on span "reset" at bounding box center [148, 362] width 22 height 9
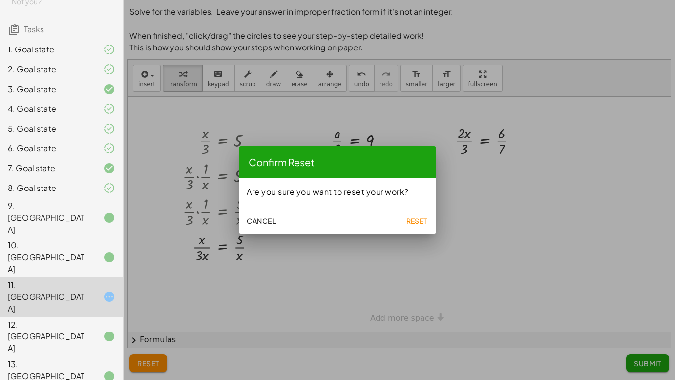
click at [422, 224] on span "Reset" at bounding box center [417, 220] width 22 height 9
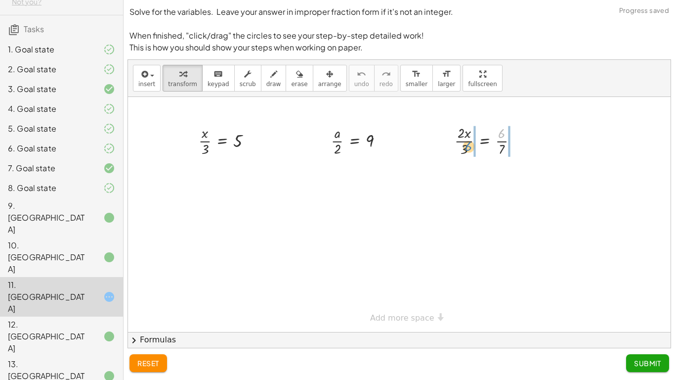
drag, startPoint x: 505, startPoint y: 134, endPoint x: 471, endPoint y: 147, distance: 35.5
click at [471, 147] on div at bounding box center [490, 141] width 81 height 36
click at [460, 176] on div at bounding box center [490, 176] width 114 height 36
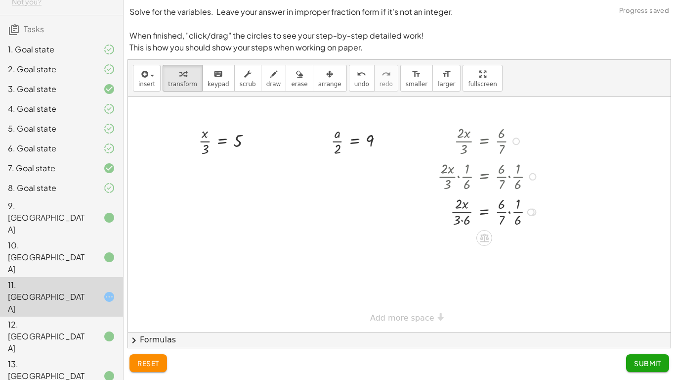
click at [512, 214] on div at bounding box center [490, 211] width 114 height 36
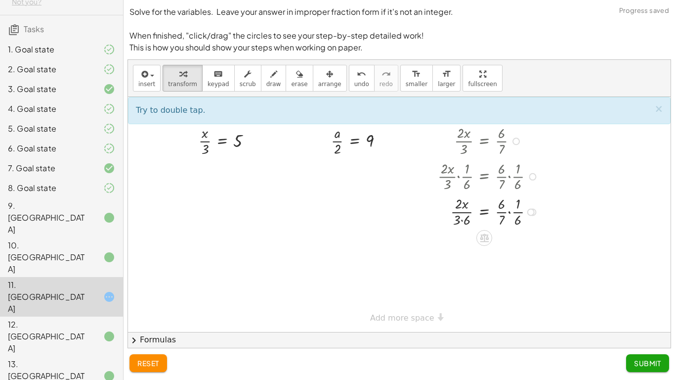
click at [463, 220] on div at bounding box center [490, 211] width 114 height 36
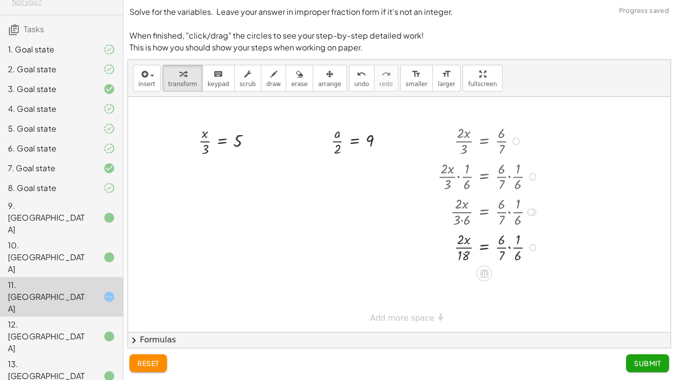
click at [512, 245] on div at bounding box center [490, 247] width 114 height 36
click at [511, 245] on div at bounding box center [490, 247] width 114 height 36
click at [506, 292] on div at bounding box center [490, 282] width 114 height 36
click at [464, 279] on div at bounding box center [490, 282] width 114 height 36
click at [481, 282] on div at bounding box center [490, 282] width 114 height 36
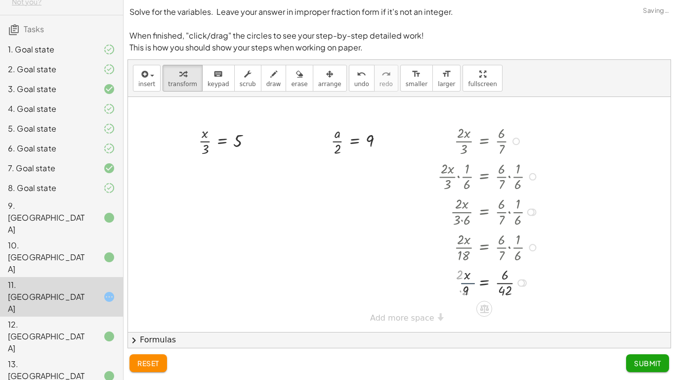
scroll to position [5, 0]
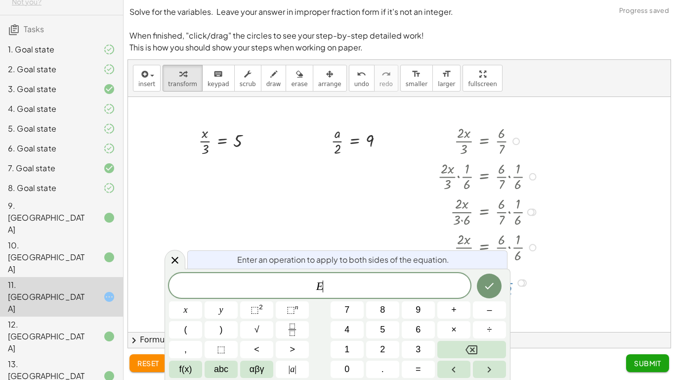
drag, startPoint x: 180, startPoint y: 257, endPoint x: 199, endPoint y: 262, distance: 19.4
click at [182, 257] on div at bounding box center [175, 259] width 21 height 19
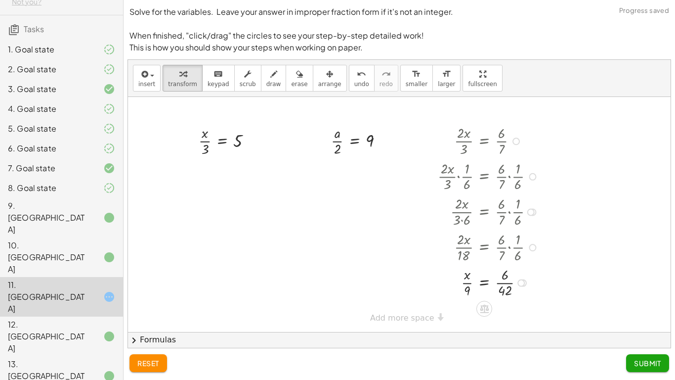
click at [499, 282] on div at bounding box center [490, 282] width 114 height 36
click at [496, 279] on div at bounding box center [490, 282] width 114 height 36
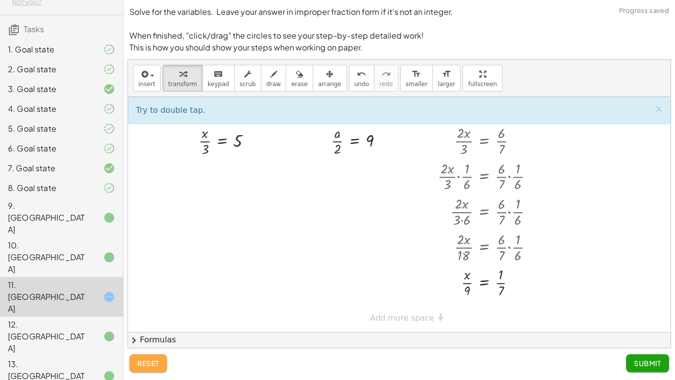
click at [138, 296] on span "reset" at bounding box center [148, 362] width 22 height 9
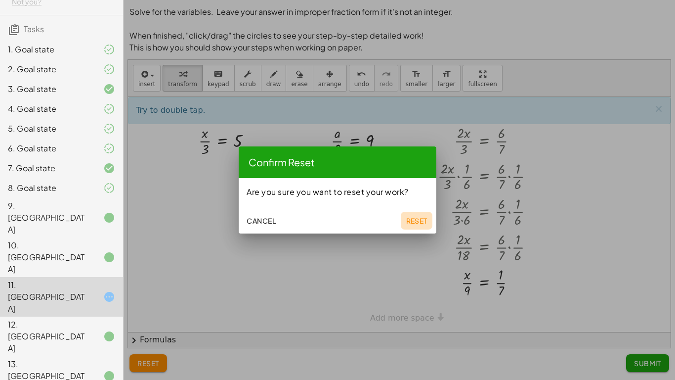
click at [428, 220] on button "Reset" at bounding box center [417, 221] width 32 height 18
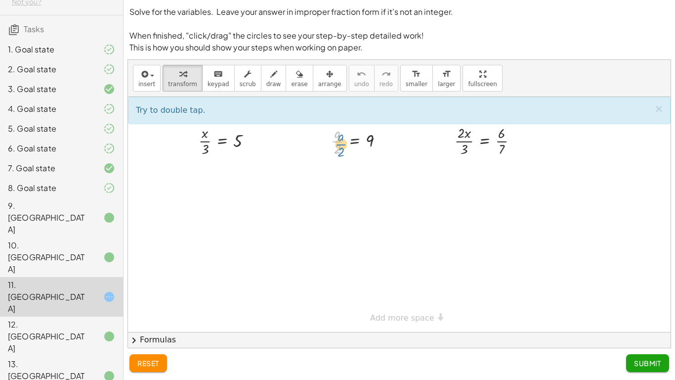
click at [340, 148] on div at bounding box center [361, 141] width 70 height 36
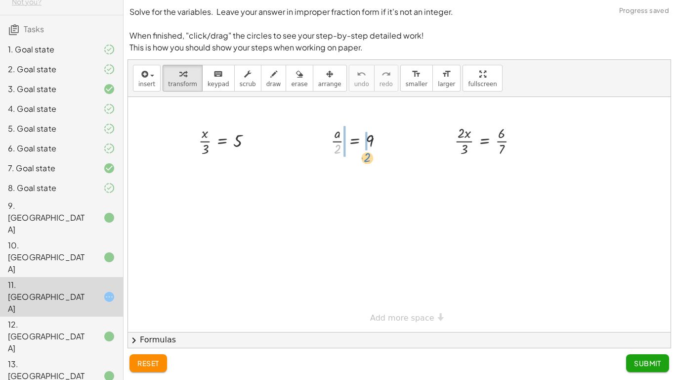
drag, startPoint x: 339, startPoint y: 151, endPoint x: 369, endPoint y: 159, distance: 31.3
click at [379, 178] on div at bounding box center [361, 176] width 96 height 36
click at [333, 212] on div at bounding box center [361, 211] width 96 height 36
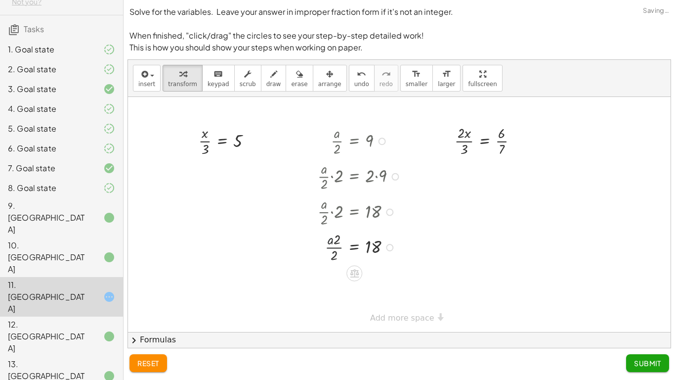
click at [333, 237] on div at bounding box center [361, 247] width 96 height 36
click at [340, 244] on div at bounding box center [361, 247] width 96 height 36
click at [147, 296] on span "reset" at bounding box center [148, 362] width 22 height 9
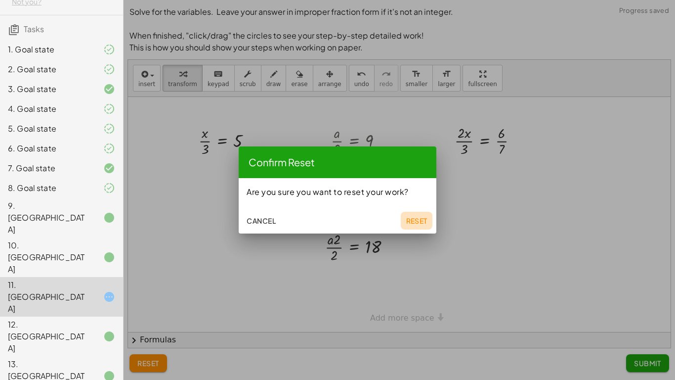
click at [416, 226] on button "Reset" at bounding box center [417, 221] width 32 height 18
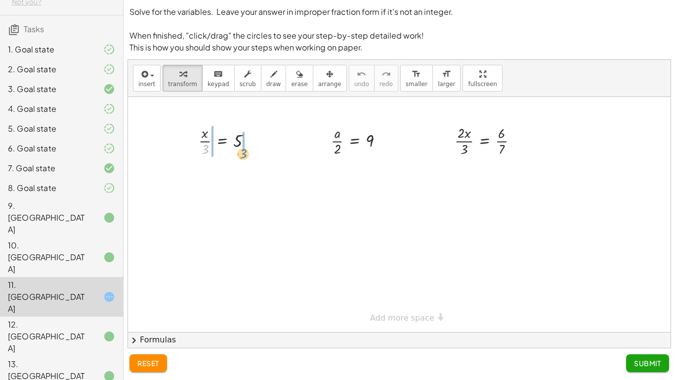
drag, startPoint x: 205, startPoint y: 152, endPoint x: 241, endPoint y: 153, distance: 35.6
click at [241, 153] on div at bounding box center [229, 141] width 71 height 36
click at [201, 177] on div at bounding box center [229, 176] width 98 height 36
click at [201, 178] on div at bounding box center [229, 176] width 98 height 36
click at [200, 176] on div at bounding box center [229, 176] width 98 height 36
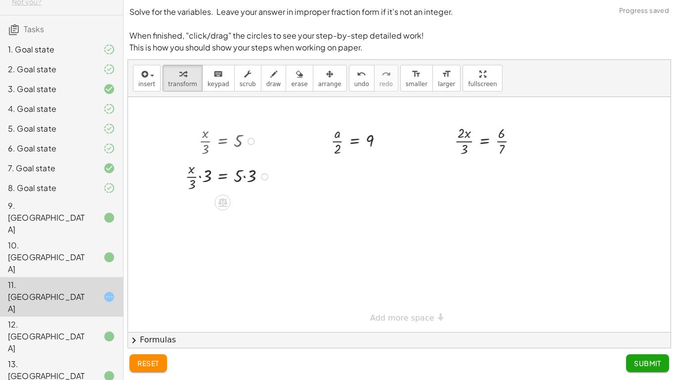
click at [200, 176] on div at bounding box center [229, 176] width 98 height 36
click at [201, 176] on div at bounding box center [229, 176] width 98 height 36
click at [202, 177] on div at bounding box center [229, 176] width 98 height 36
click at [202, 174] on div at bounding box center [229, 176] width 98 height 36
click at [244, 176] on div at bounding box center [229, 176] width 98 height 36
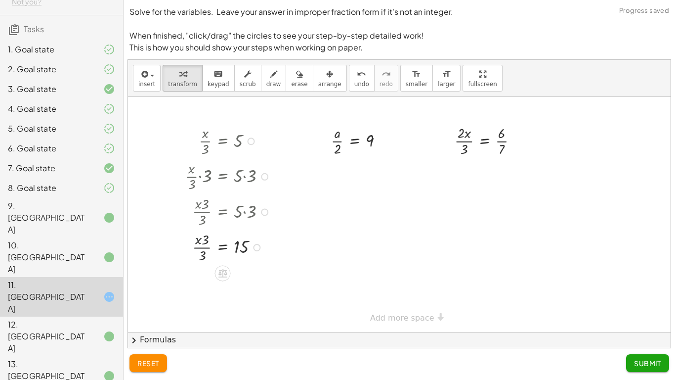
click at [199, 236] on div at bounding box center [229, 247] width 98 height 36
click at [199, 259] on div at bounding box center [229, 247] width 98 height 36
drag, startPoint x: 202, startPoint y: 238, endPoint x: 244, endPoint y: 271, distance: 53.8
drag, startPoint x: 150, startPoint y: 347, endPoint x: 160, endPoint y: 357, distance: 14.3
click at [0, 0] on div "Solve for the variables. Leave your answer in improper fraction form if it's no…" at bounding box center [0, 0] width 0 height 0
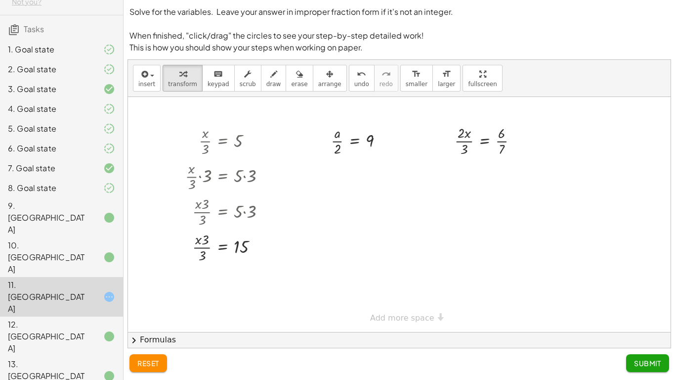
click at [164, 296] on button "reset" at bounding box center [148, 363] width 38 height 18
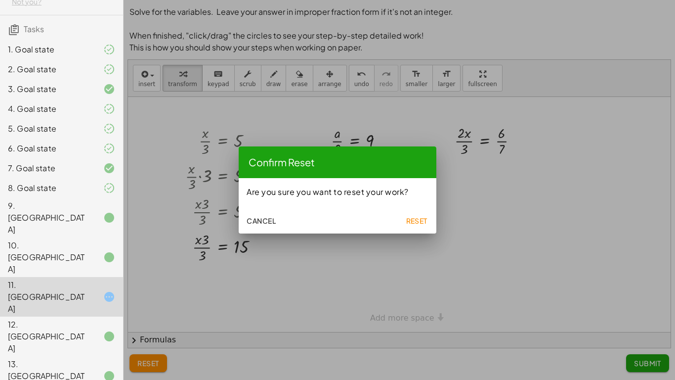
click at [396, 220] on div "Cancel Reset" at bounding box center [338, 220] width 198 height 28
click at [404, 218] on button "Reset" at bounding box center [417, 221] width 32 height 18
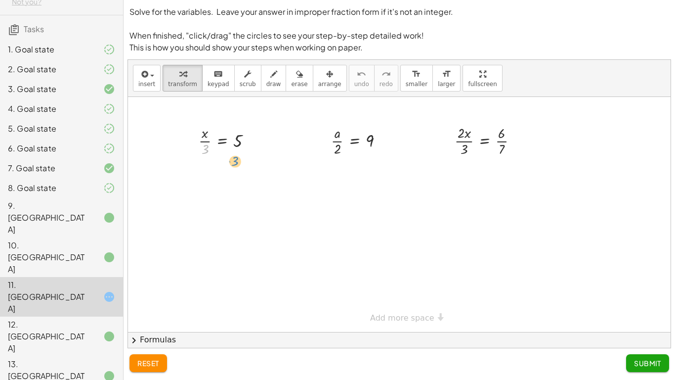
drag, startPoint x: 203, startPoint y: 146, endPoint x: 232, endPoint y: 157, distance: 31.1
click at [232, 157] on div at bounding box center [229, 141] width 71 height 36
click at [221, 170] on icon at bounding box center [222, 167] width 9 height 8
click at [221, 171] on span "×" at bounding box center [222, 167] width 6 height 14
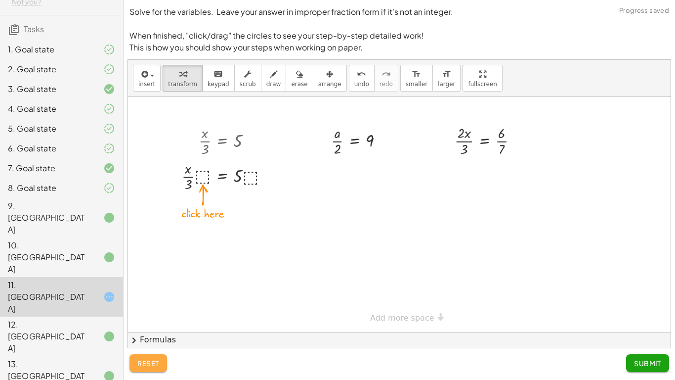
click at [145, 296] on button "reset" at bounding box center [148, 363] width 38 height 18
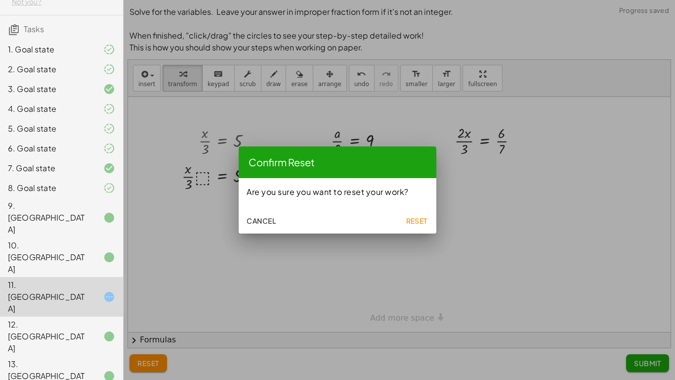
click at [417, 217] on span "Reset" at bounding box center [417, 220] width 22 height 9
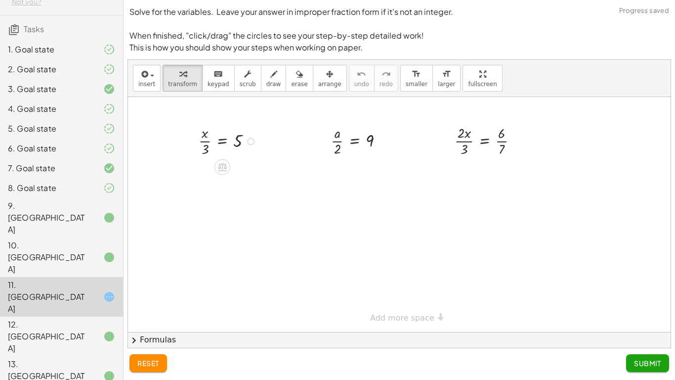
click at [238, 140] on div at bounding box center [229, 141] width 71 height 36
click at [227, 166] on icon at bounding box center [222, 167] width 10 height 10
click at [267, 169] on div at bounding box center [262, 167] width 16 height 16
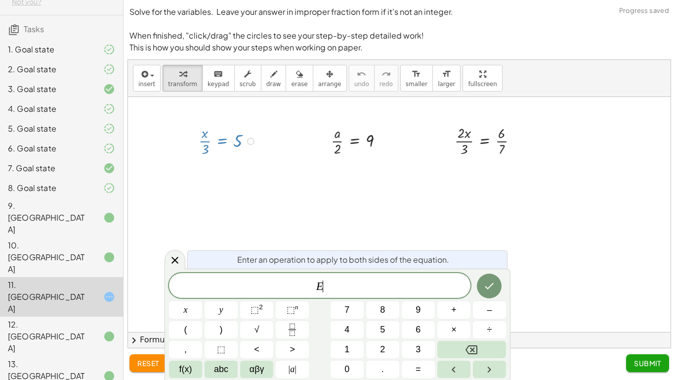
scroll to position [5, 0]
click at [174, 251] on div at bounding box center [175, 259] width 21 height 19
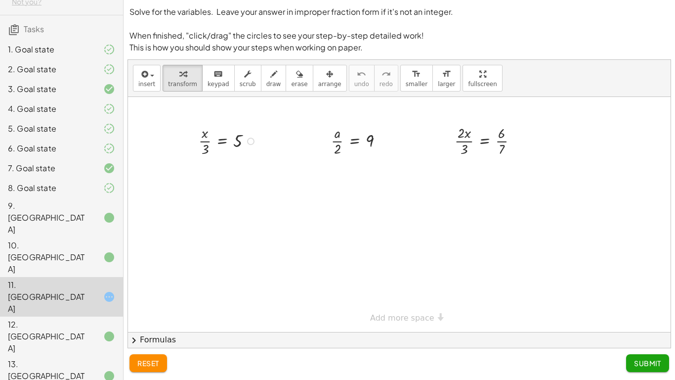
click at [238, 140] on div at bounding box center [229, 141] width 71 height 36
click at [235, 140] on div at bounding box center [229, 141] width 71 height 36
click at [223, 138] on div at bounding box center [229, 141] width 71 height 36
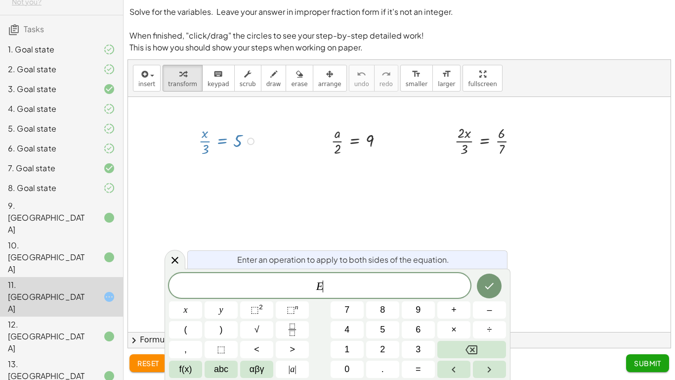
scroll to position [6, 0]
click at [490, 290] on icon "Done" at bounding box center [489, 286] width 12 height 12
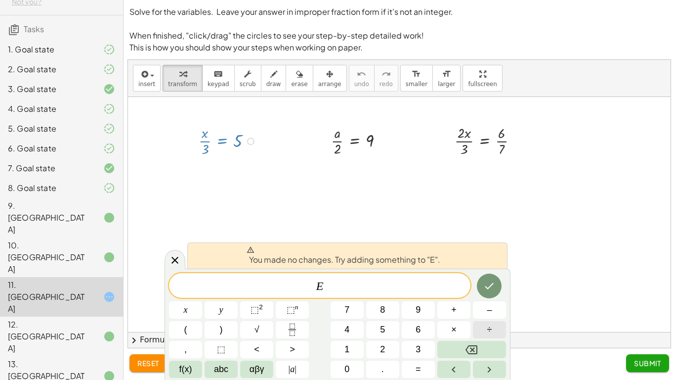
click at [487, 296] on span "÷" at bounding box center [489, 329] width 5 height 13
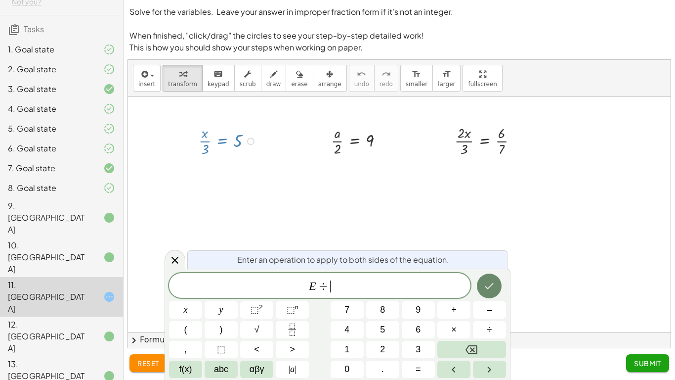
click at [491, 287] on icon "Done" at bounding box center [489, 286] width 12 height 12
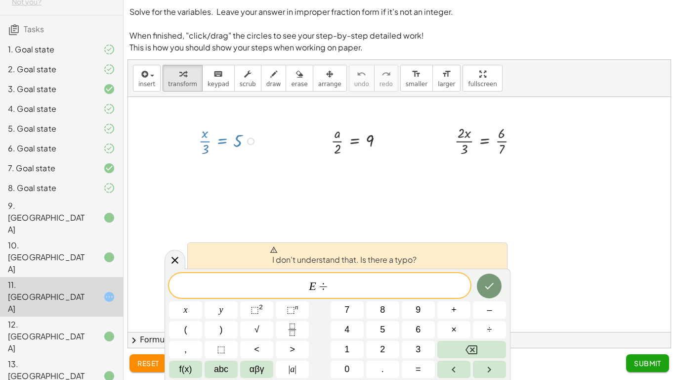
click at [488, 292] on button "Done" at bounding box center [489, 285] width 25 height 25
click at [491, 290] on icon "Done" at bounding box center [489, 286] width 12 height 12
click at [174, 255] on icon at bounding box center [175, 260] width 12 height 12
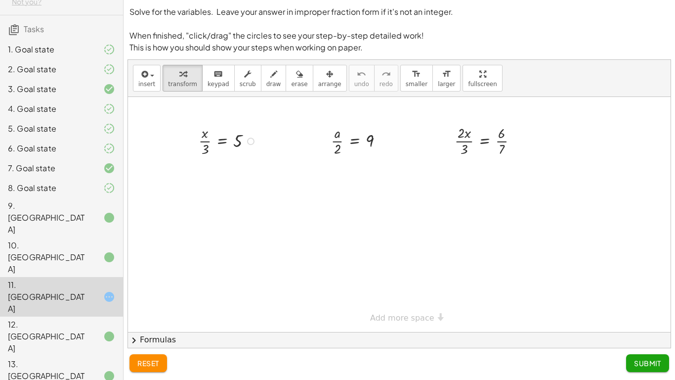
drag, startPoint x: 655, startPoint y: 367, endPoint x: 650, endPoint y: 374, distance: 8.1
click at [656, 296] on button "Submit" at bounding box center [647, 363] width 43 height 18
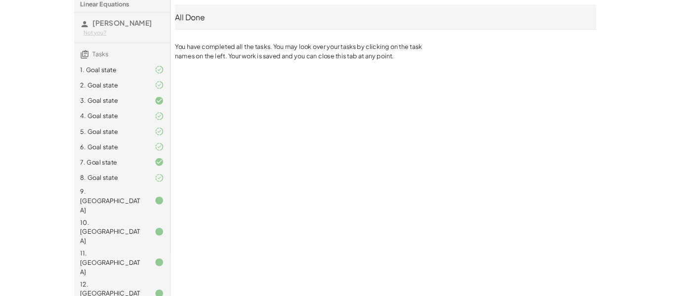
scroll to position [0, 0]
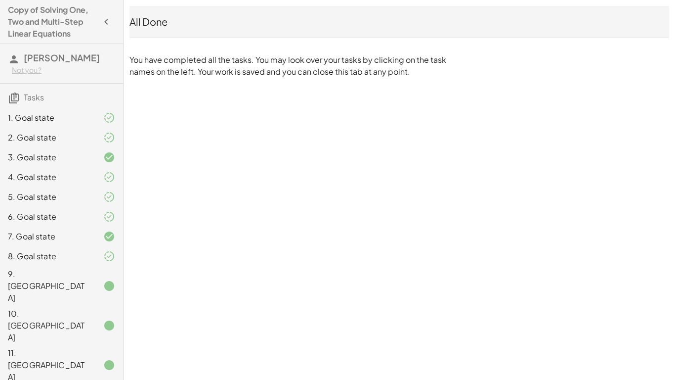
click at [182, 17] on div "All Done" at bounding box center [399, 22] width 540 height 14
